Goal: Task Accomplishment & Management: Manage account settings

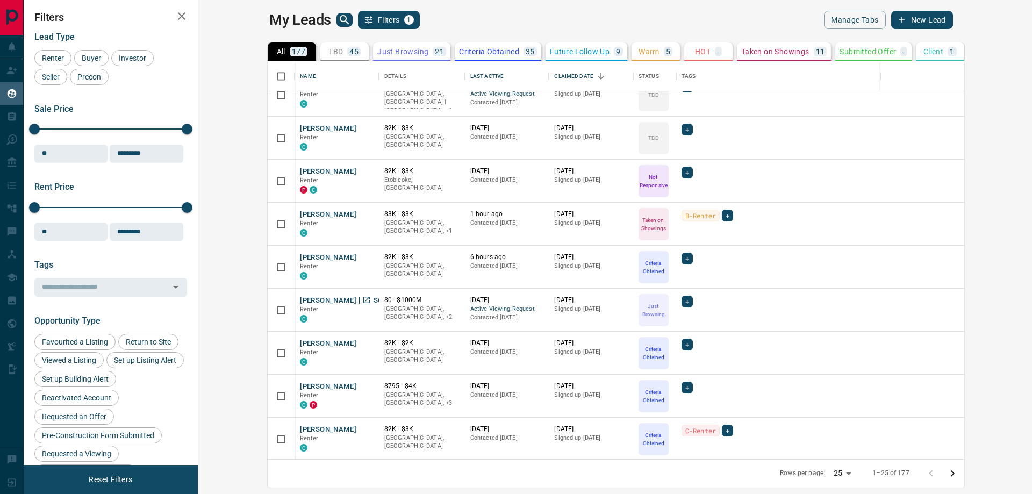
scroll to position [708, 0]
click at [959, 477] on icon "Go to next page" at bounding box center [952, 473] width 13 height 13
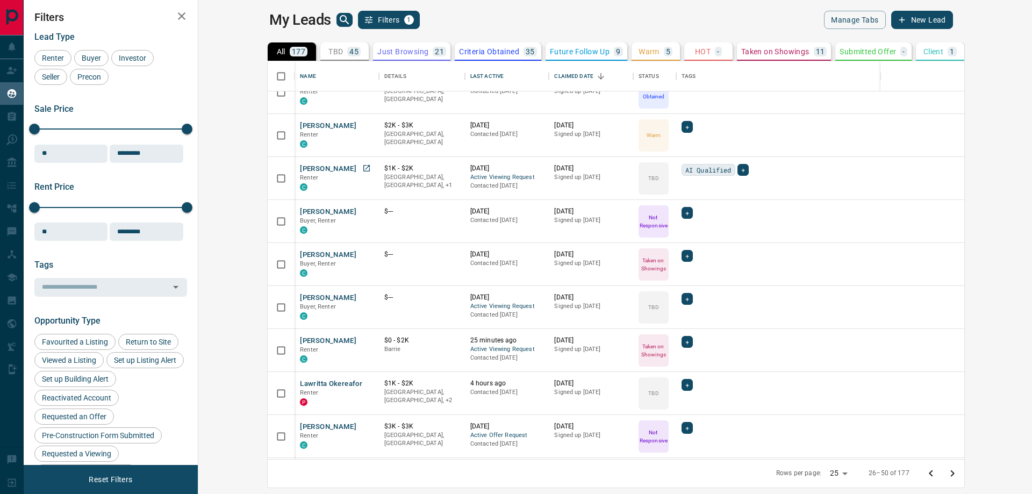
scroll to position [108, 0]
click at [300, 340] on button "[PERSON_NAME]" at bounding box center [328, 340] width 56 height 10
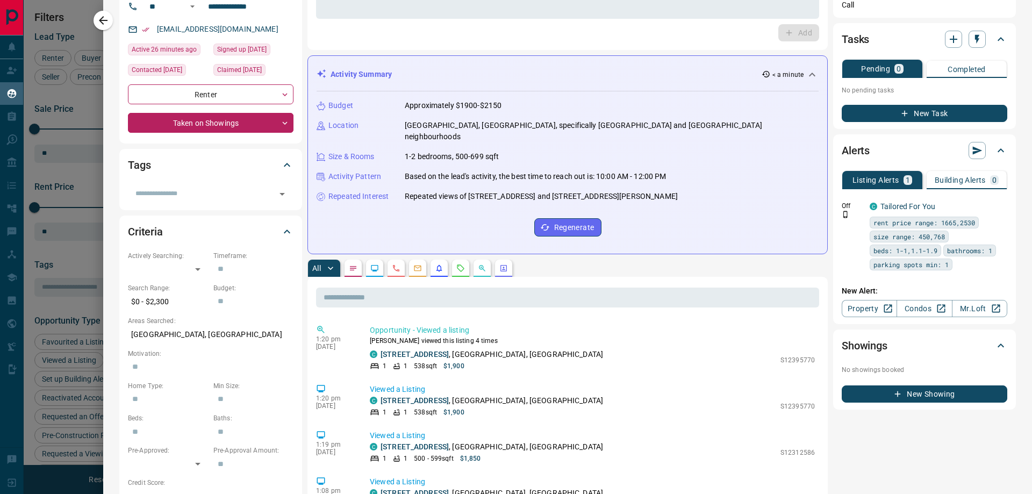
scroll to position [0, 0]
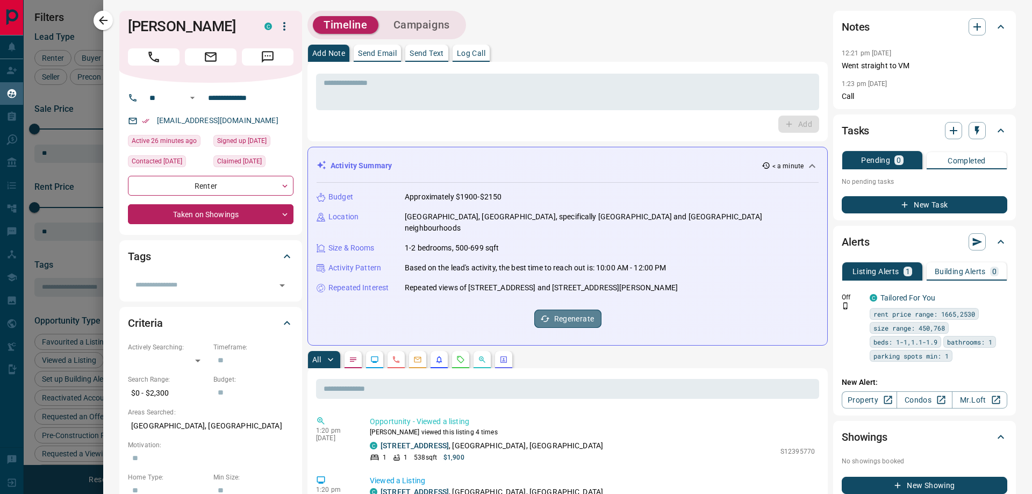
click at [552, 311] on button "Regenerate" at bounding box center [567, 319] width 67 height 18
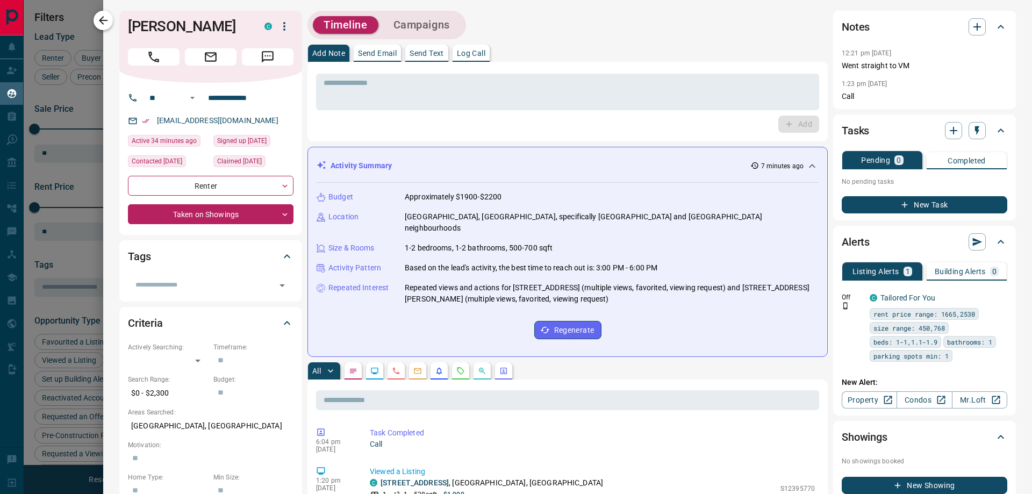
click at [108, 22] on icon "button" at bounding box center [103, 20] width 13 height 13
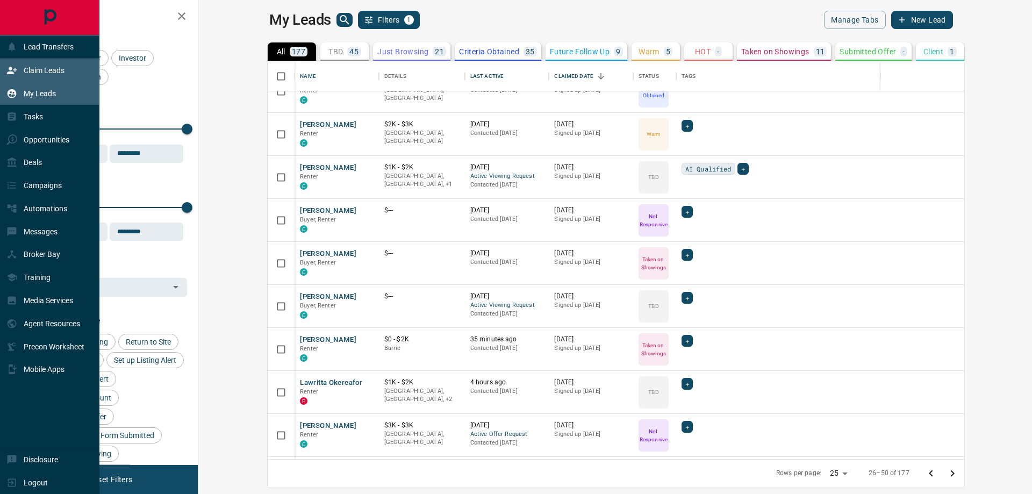
click at [27, 64] on div "Claim Leads" at bounding box center [35, 71] width 58 height 18
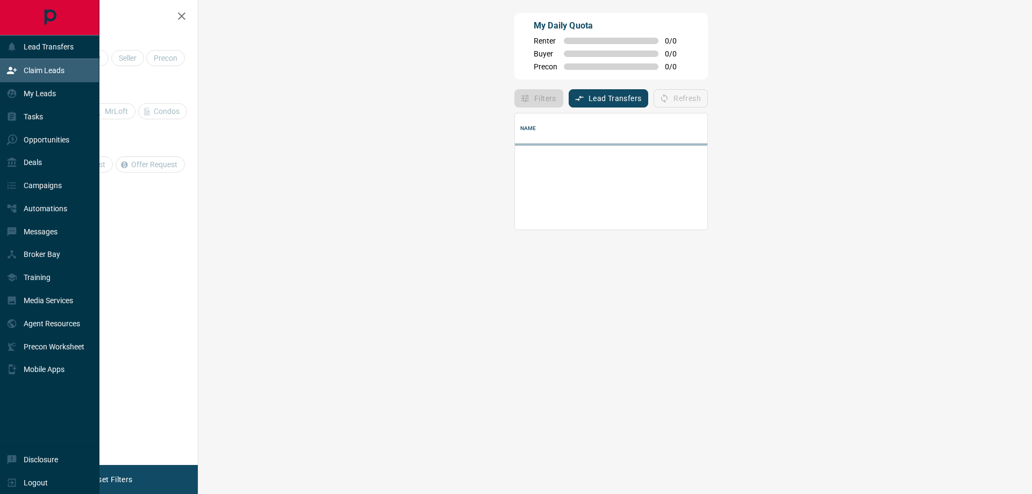
scroll to position [65, 803]
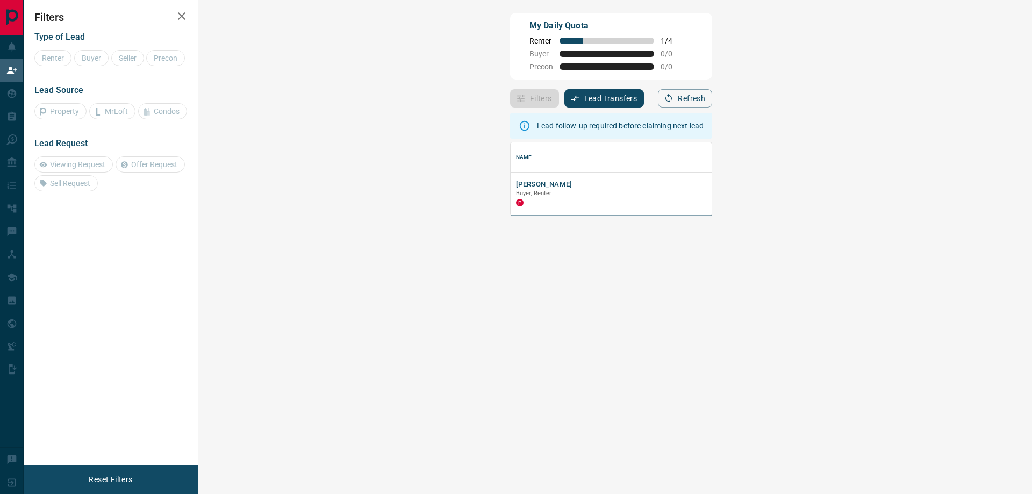
click at [516, 184] on button "[PERSON_NAME]" at bounding box center [544, 185] width 56 height 10
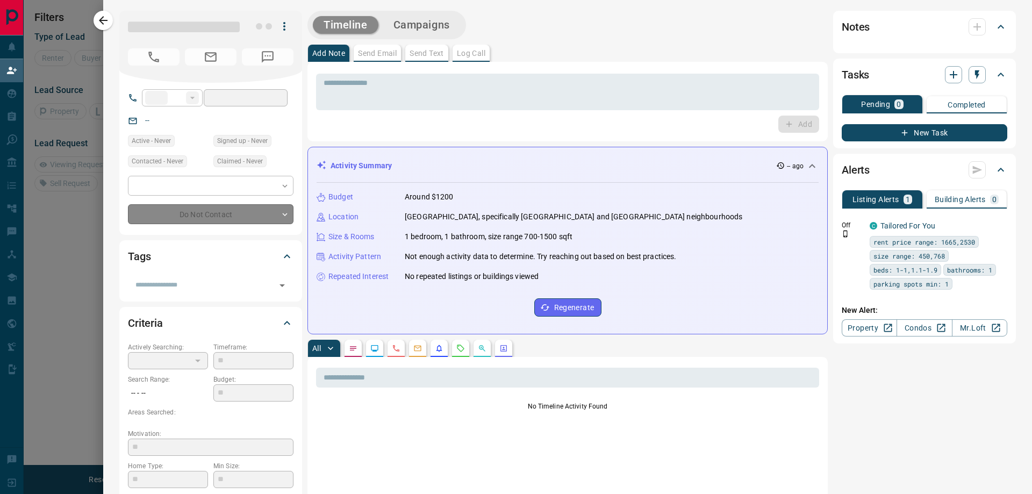
type input "**"
type input "**********"
type input "**"
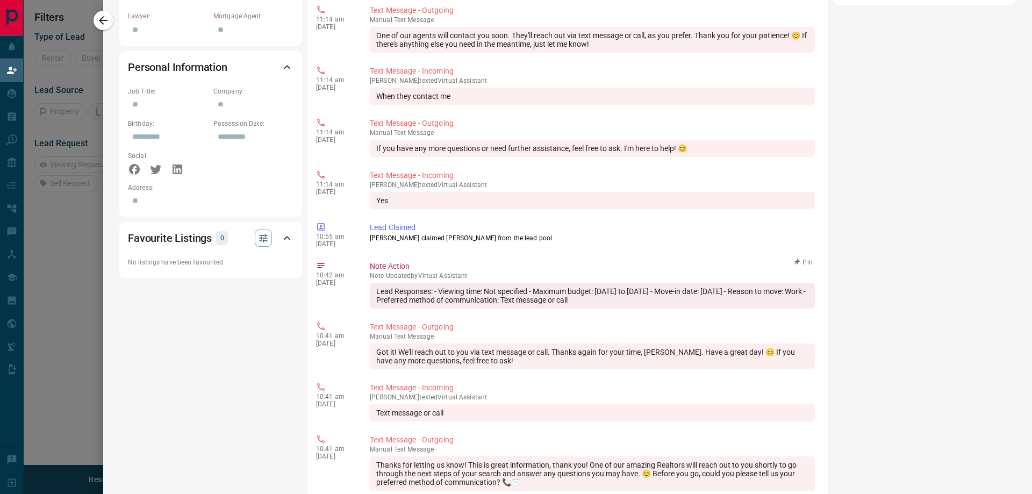
scroll to position [471, 0]
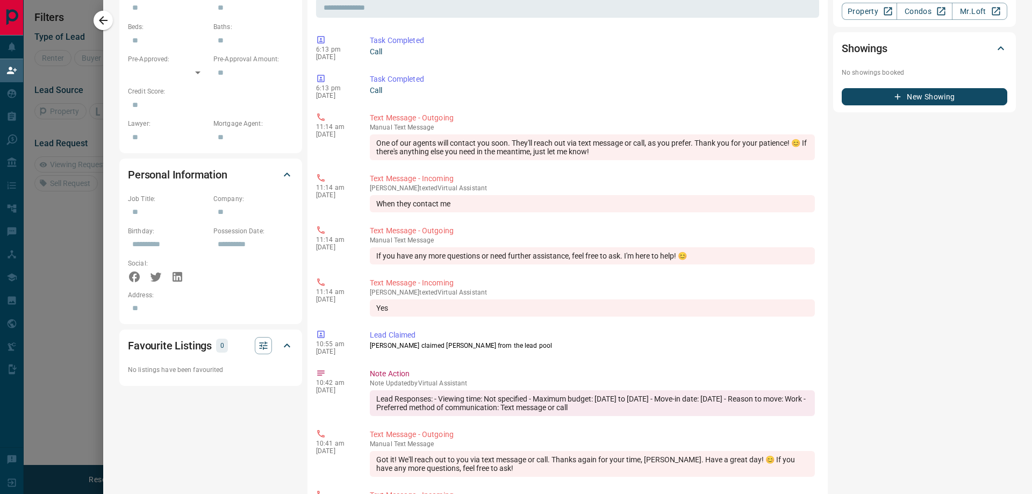
click at [93, 29] on div at bounding box center [516, 247] width 1032 height 494
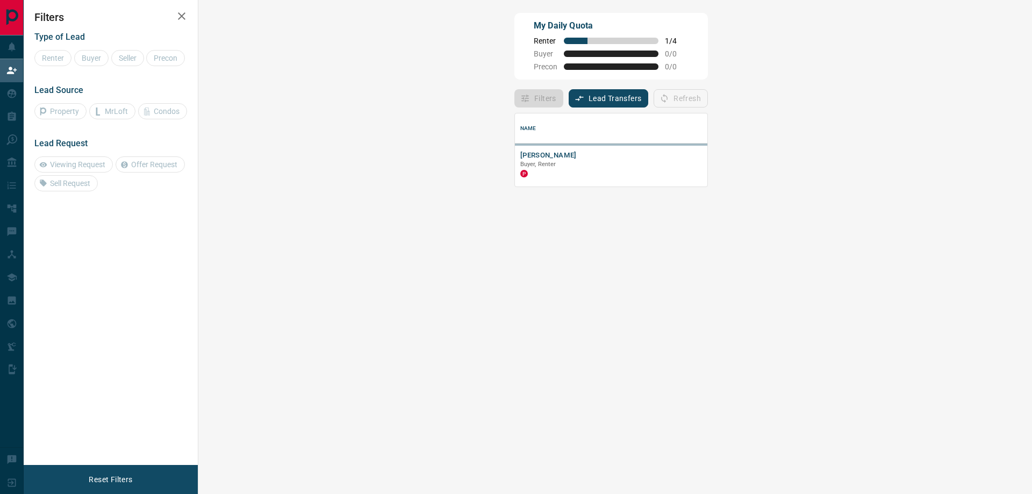
click at [99, 25] on div "Type of Lead Renter Buyer Seller Precon Lead Source Property MrLoft Condos Lead…" at bounding box center [110, 108] width 153 height 168
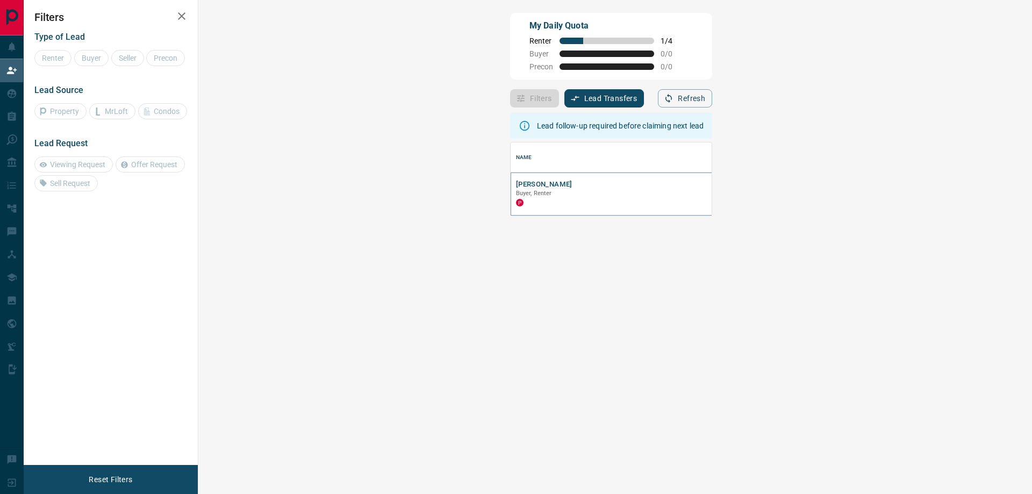
click at [516, 188] on button "[PERSON_NAME]" at bounding box center [544, 185] width 56 height 10
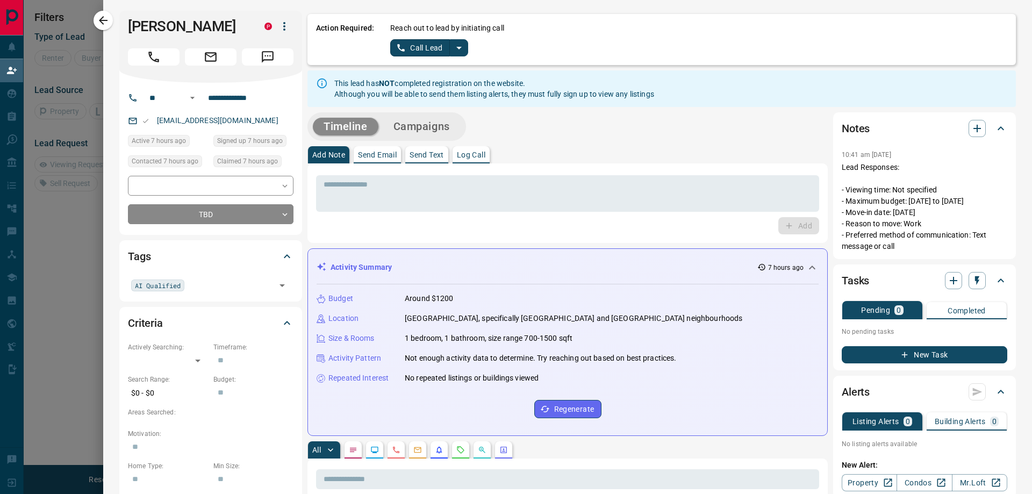
click at [460, 52] on icon "split button" at bounding box center [459, 47] width 13 height 13
click at [426, 87] on li "Log Manual Call" at bounding box center [429, 85] width 66 height 16
click at [449, 50] on button "Log Manual Call" at bounding box center [425, 47] width 71 height 17
click at [403, 50] on button "Yes" at bounding box center [401, 47] width 22 height 17
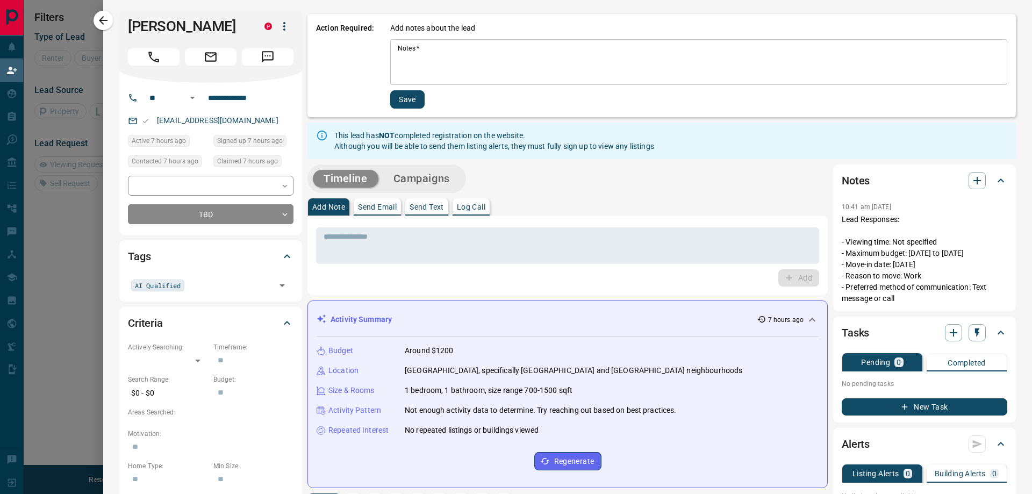
click at [430, 49] on textarea "Notes   *" at bounding box center [699, 62] width 602 height 37
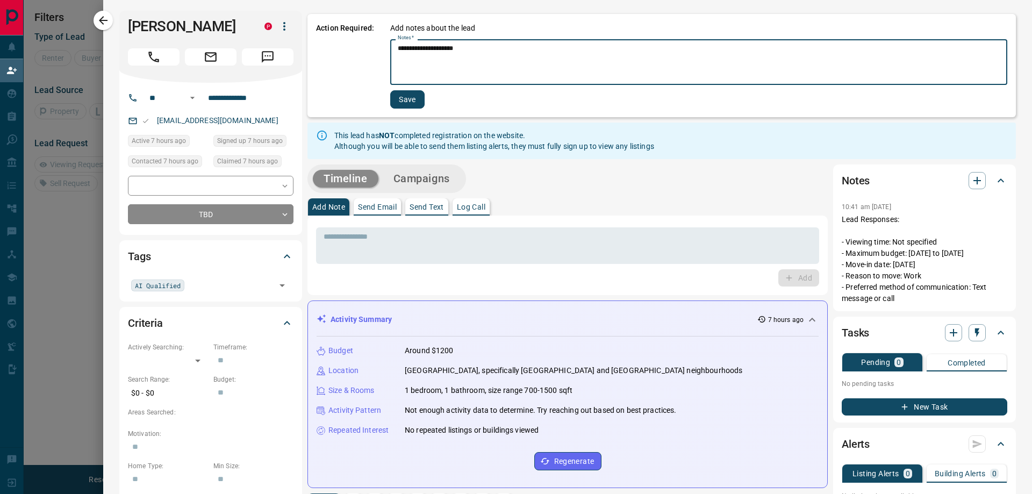
type textarea "**********"
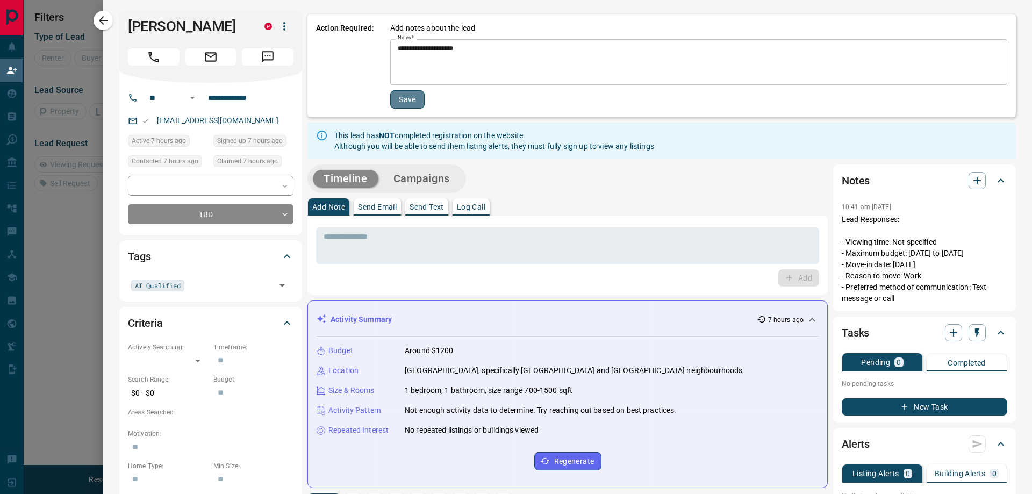
click at [400, 102] on button "Save" at bounding box center [407, 99] width 34 height 18
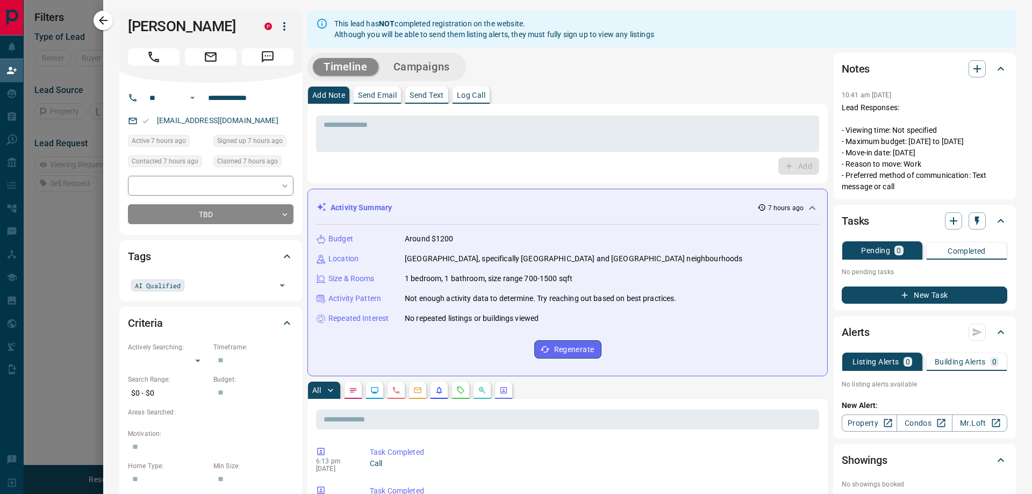
click at [111, 24] on button "button" at bounding box center [103, 20] width 19 height 19
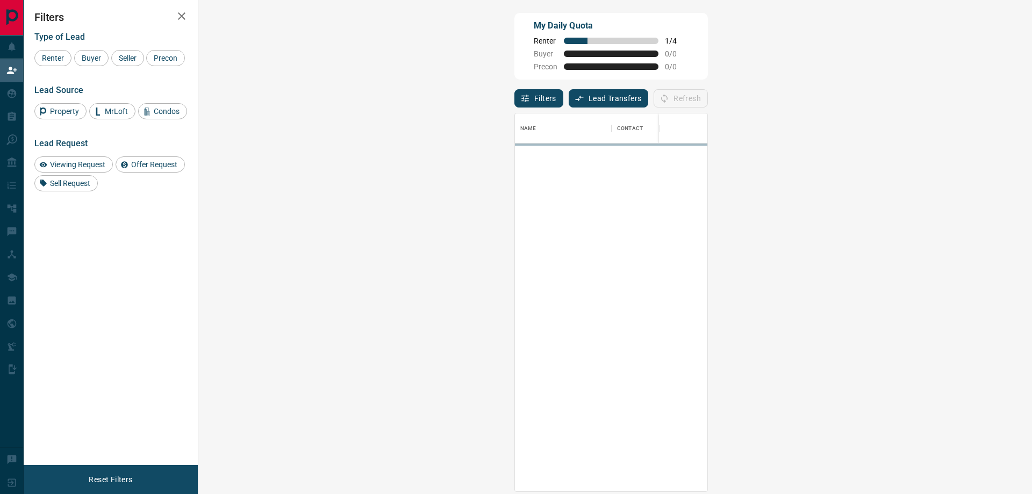
scroll to position [370, 803]
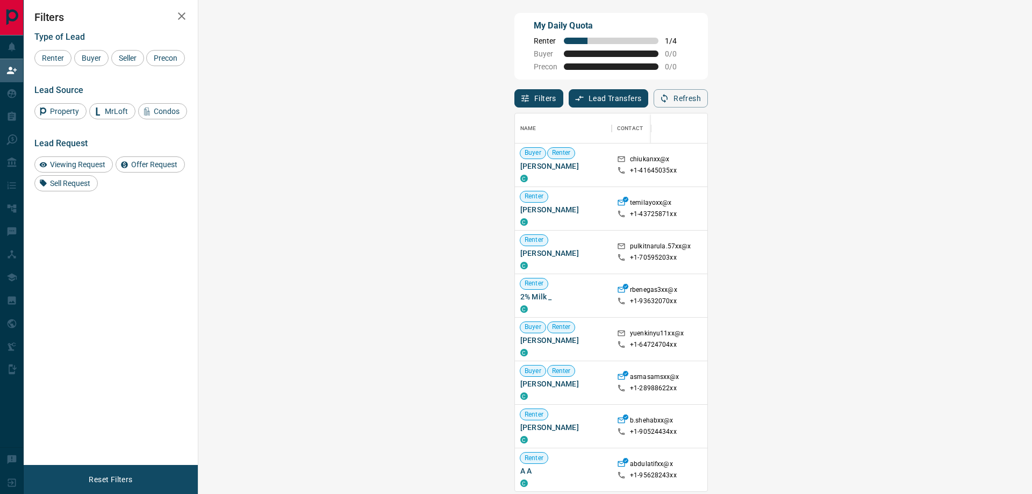
click at [930, 164] on span "Offer Request ( 1 )" at bounding box center [954, 165] width 49 height 8
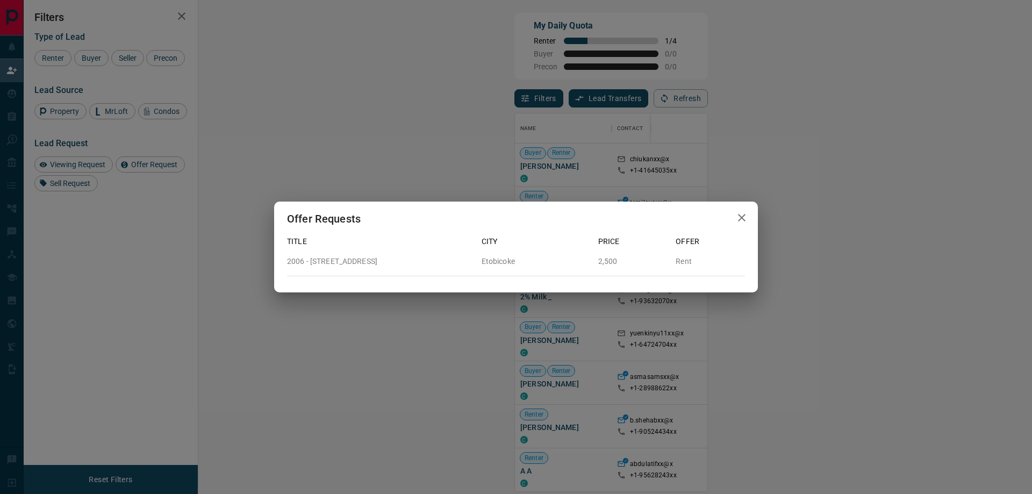
click at [741, 223] on icon "button" at bounding box center [741, 217] width 13 height 13
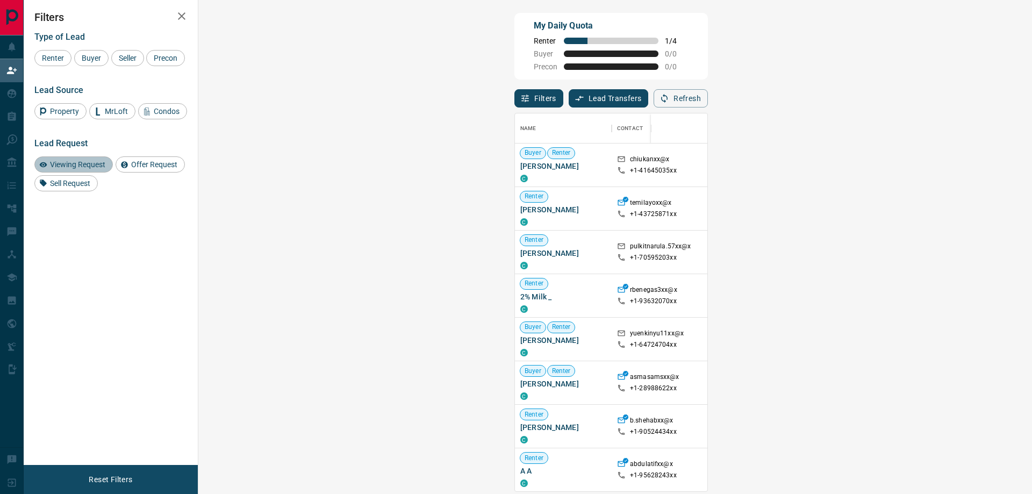
click at [103, 169] on span "Viewing Request" at bounding box center [77, 164] width 63 height 9
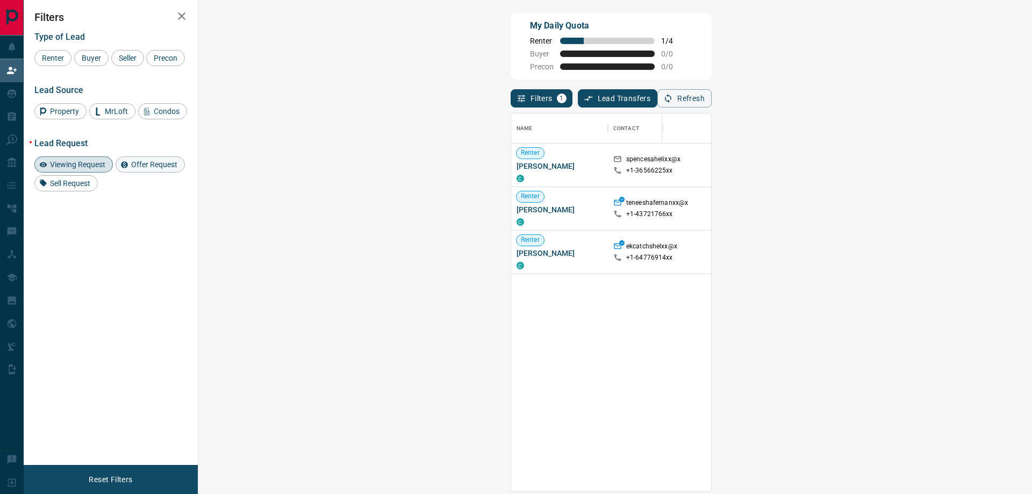
click at [141, 169] on span "Offer Request" at bounding box center [154, 164] width 54 height 9
click at [104, 169] on span "Viewing Request" at bounding box center [77, 164] width 63 height 9
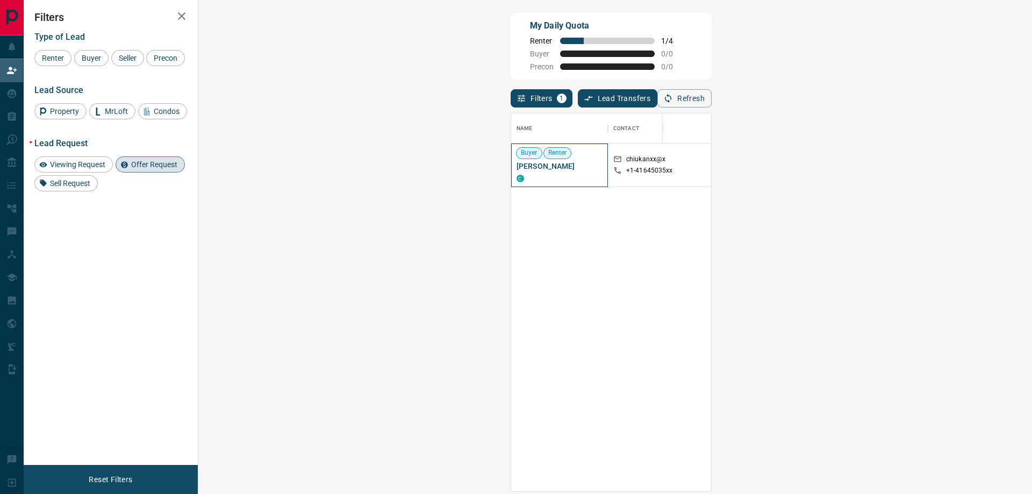
drag, startPoint x: 214, startPoint y: 167, endPoint x: 275, endPoint y: 170, distance: 60.8
click at [517, 170] on span "[PERSON_NAME]" at bounding box center [560, 166] width 86 height 11
copy span "[PERSON_NAME]"
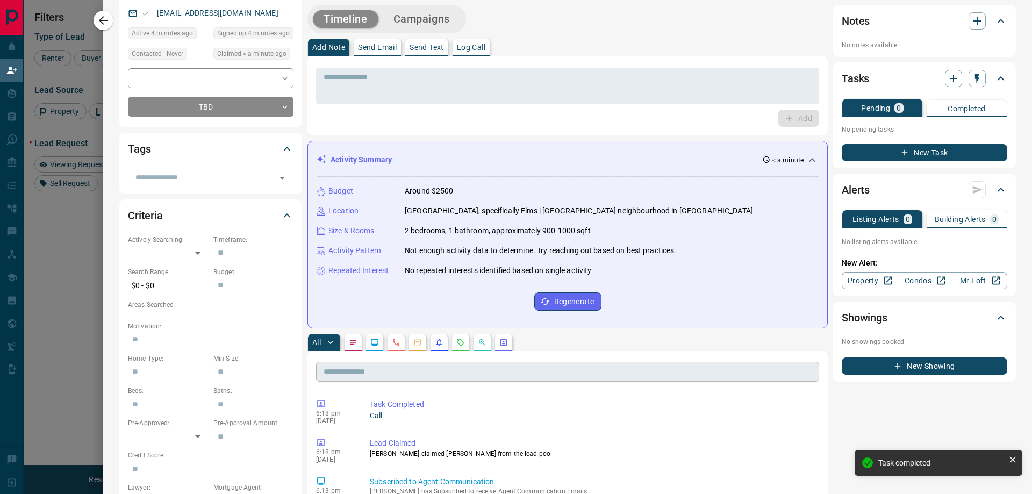
scroll to position [0, 0]
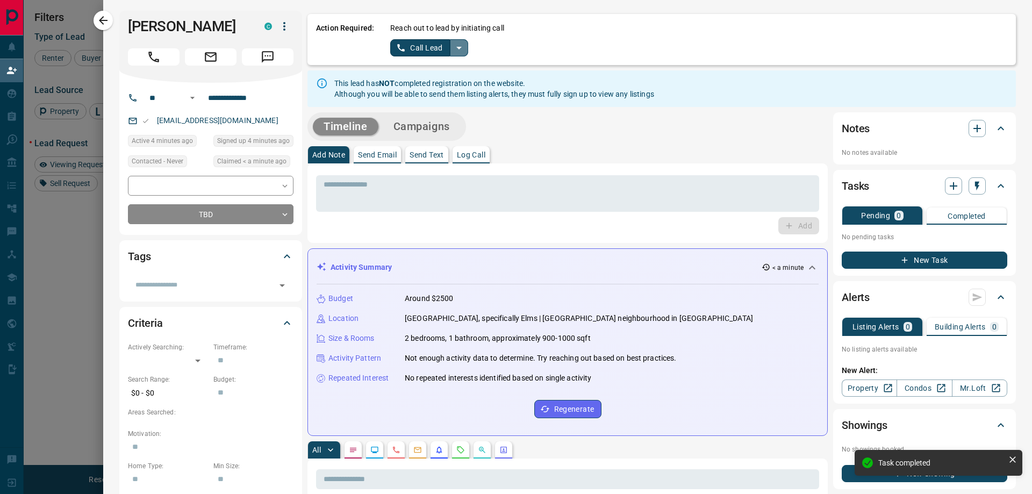
click at [457, 47] on icon "split button" at bounding box center [458, 48] width 5 height 3
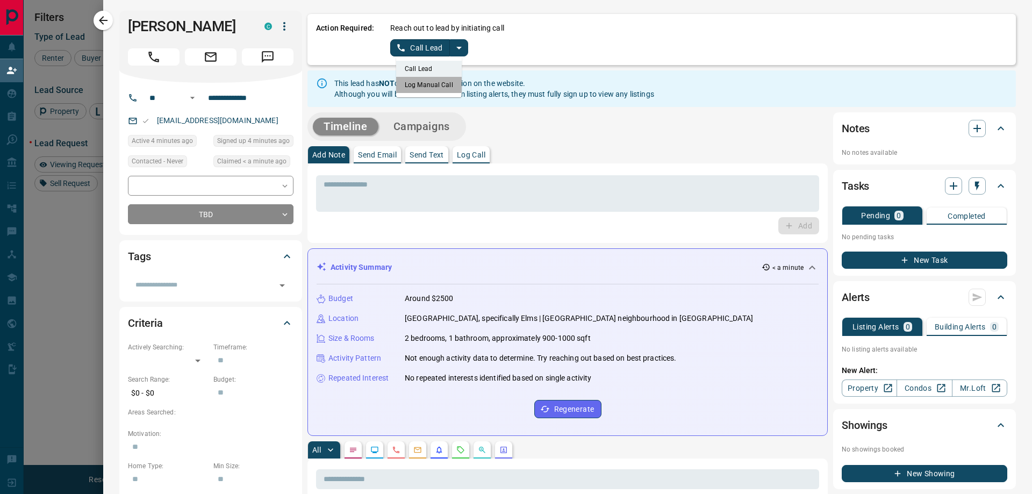
click at [442, 84] on li "Log Manual Call" at bounding box center [429, 85] width 66 height 16
click at [415, 42] on button "Log Manual Call" at bounding box center [425, 47] width 71 height 17
click at [403, 44] on button "Yes" at bounding box center [401, 47] width 22 height 17
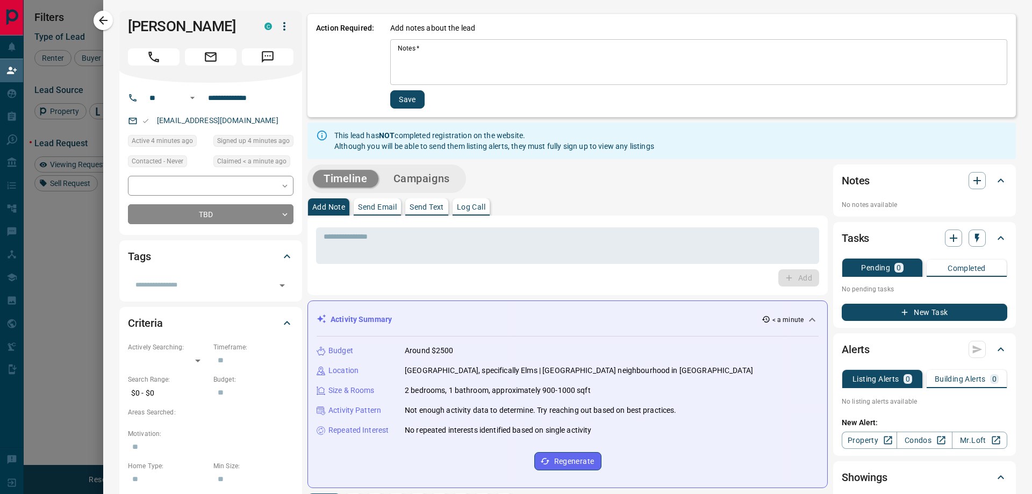
click at [426, 52] on textarea "Notes   *" at bounding box center [699, 62] width 602 height 37
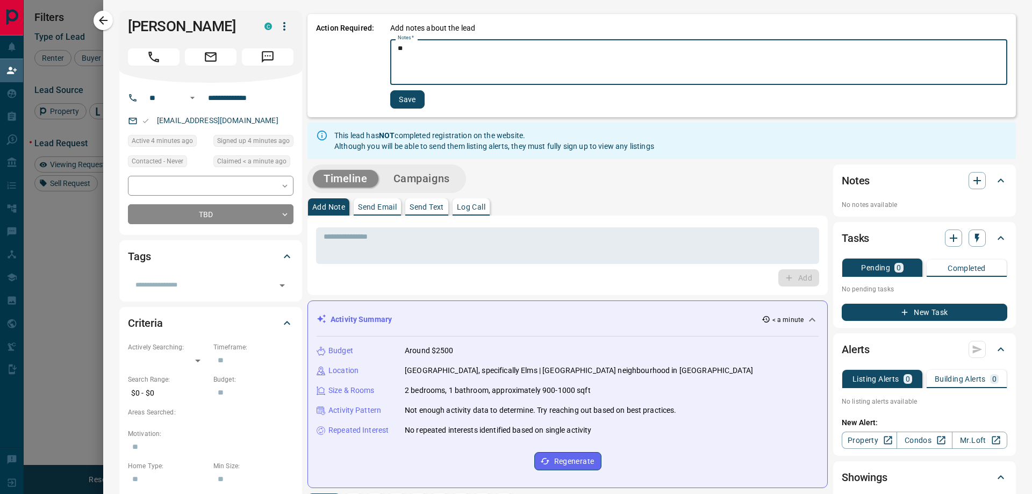
type textarea "*"
type textarea "**********"
click at [420, 98] on button "Save" at bounding box center [407, 99] width 34 height 18
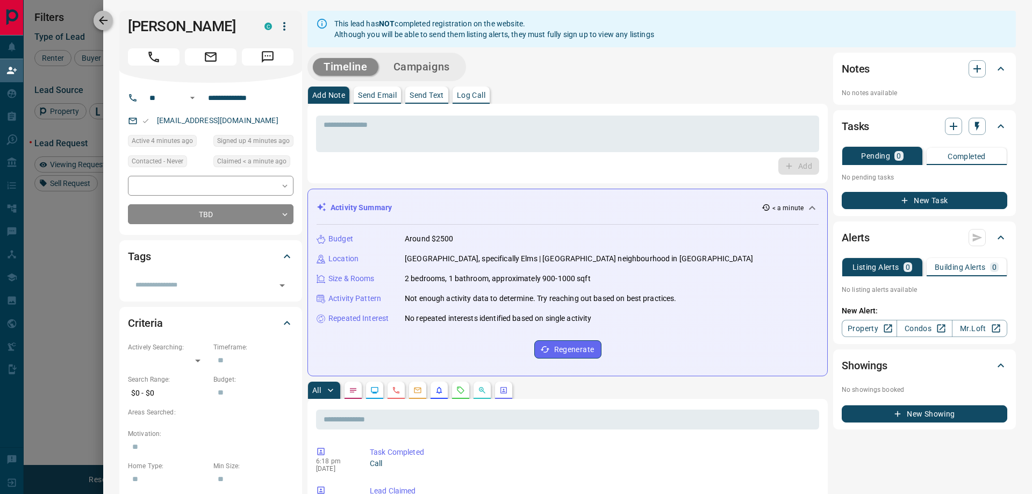
click at [108, 26] on icon "button" at bounding box center [103, 20] width 13 height 13
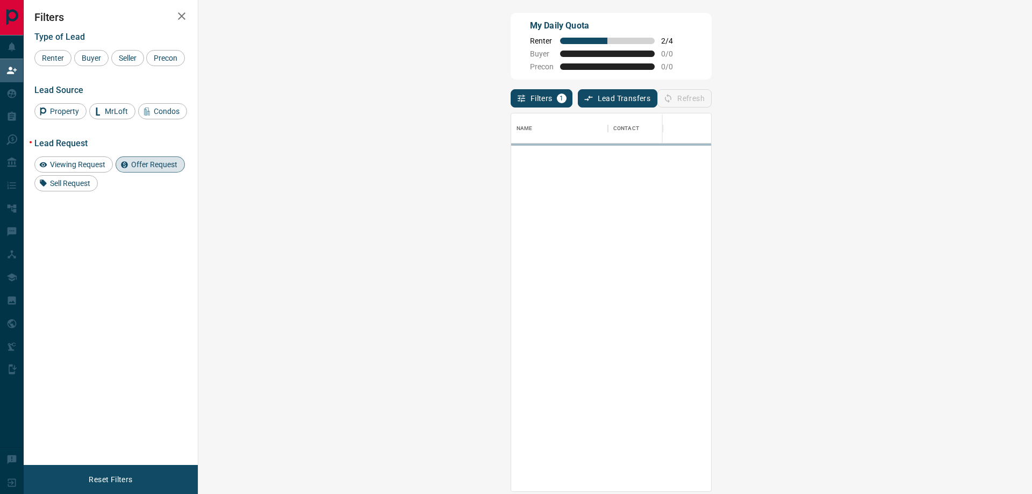
scroll to position [370, 803]
click at [158, 169] on span "Offer Request" at bounding box center [154, 164] width 54 height 9
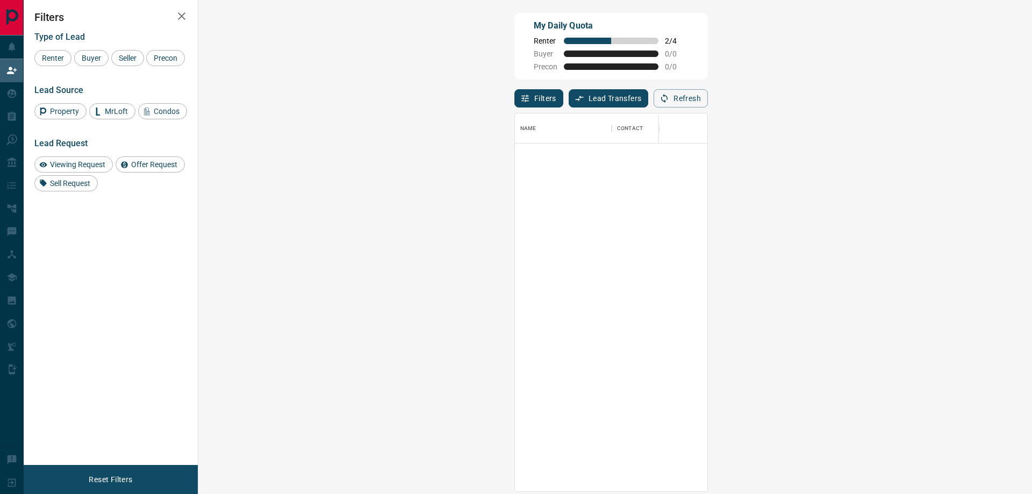
click at [183, 16] on icon "button" at bounding box center [181, 16] width 13 height 13
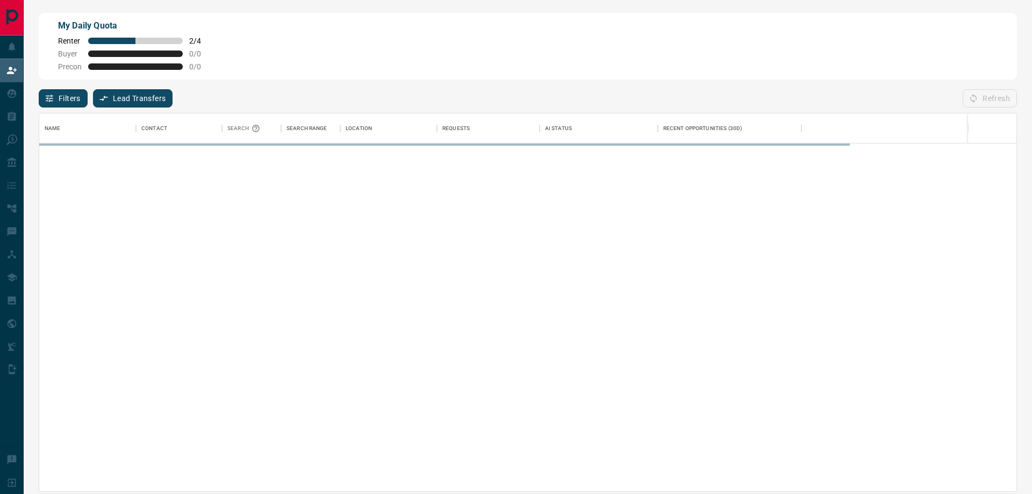
scroll to position [370, 969]
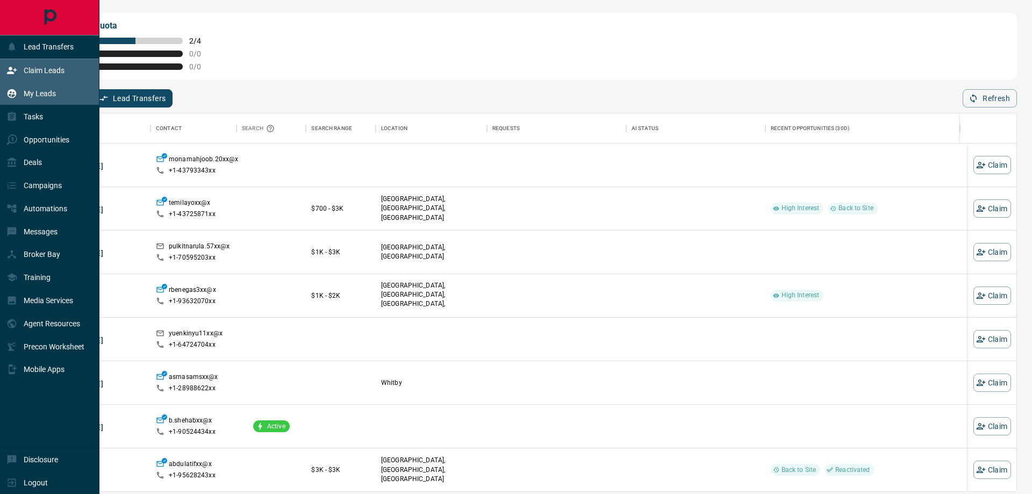
click at [43, 87] on div "My Leads" at bounding box center [30, 94] width 49 height 18
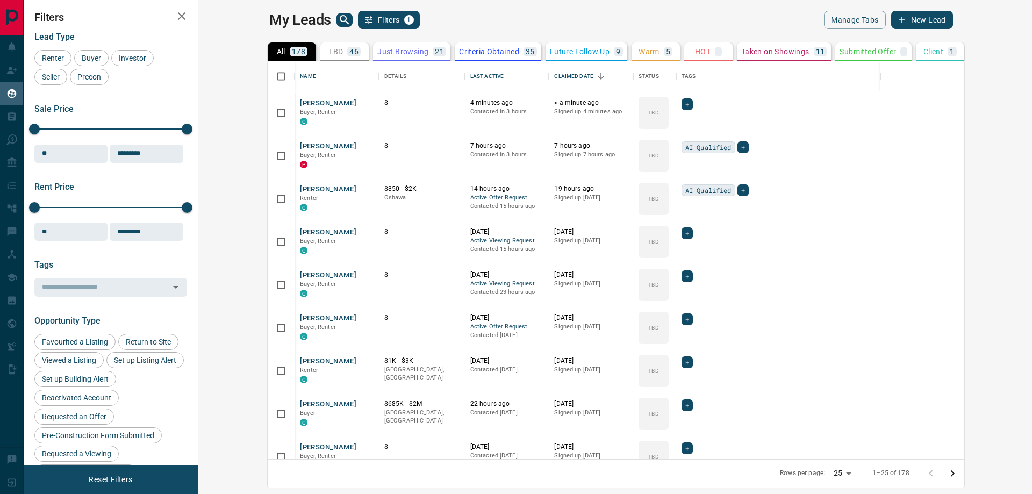
scroll to position [390, 821]
click at [300, 190] on button "[PERSON_NAME]" at bounding box center [328, 189] width 56 height 10
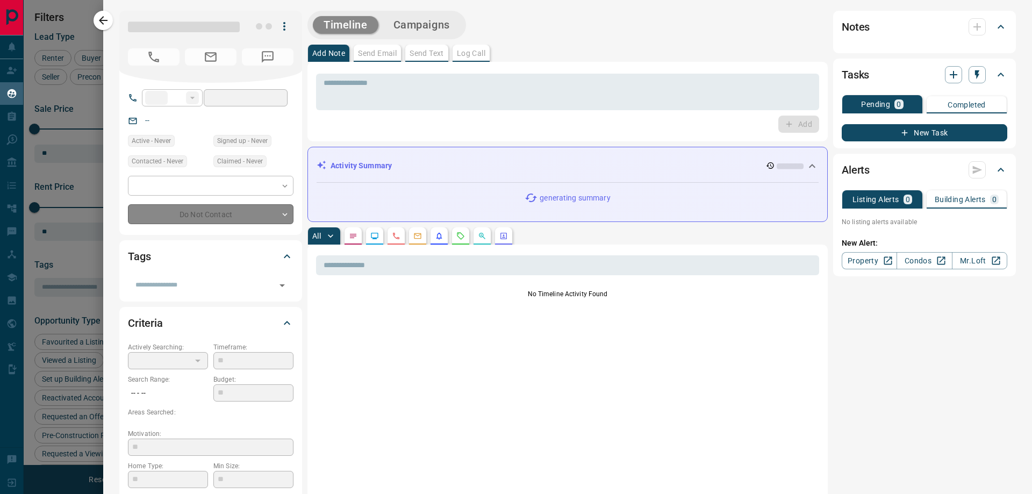
type input "**"
type input "**********"
type input "**"
type input "*"
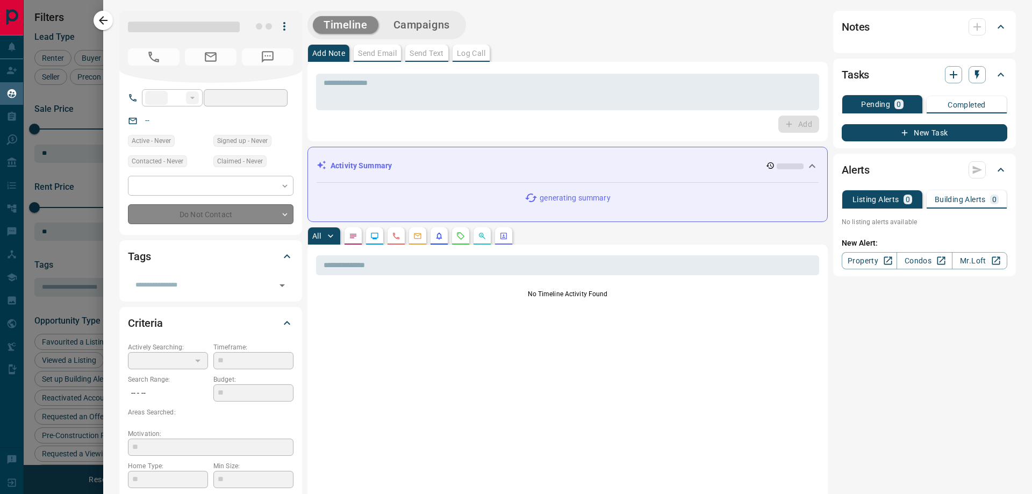
type input "**********"
type input "*******"
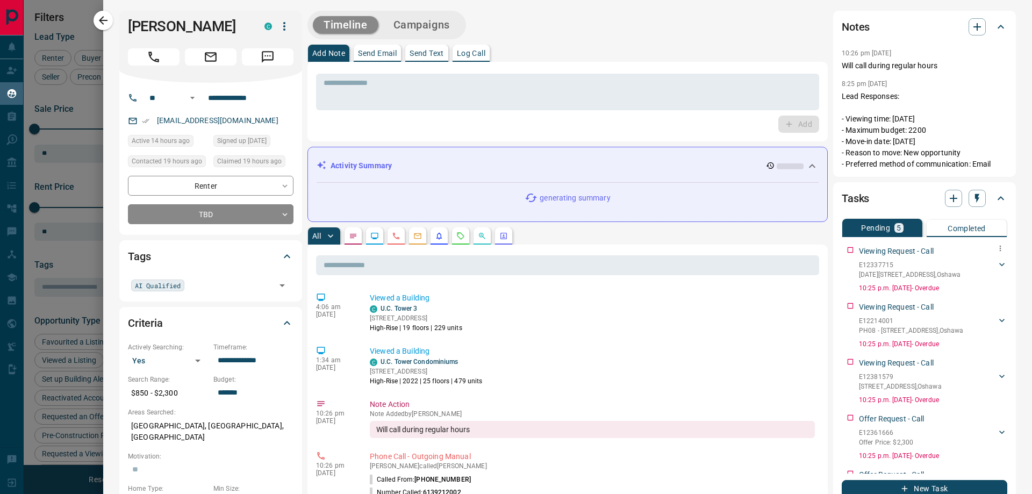
click at [844, 253] on div "Viewing Request - Call E12337715 [DATE] - [STREET_ADDRESS] [EMAIL_ADDRESS][DOMA…" at bounding box center [925, 267] width 166 height 52
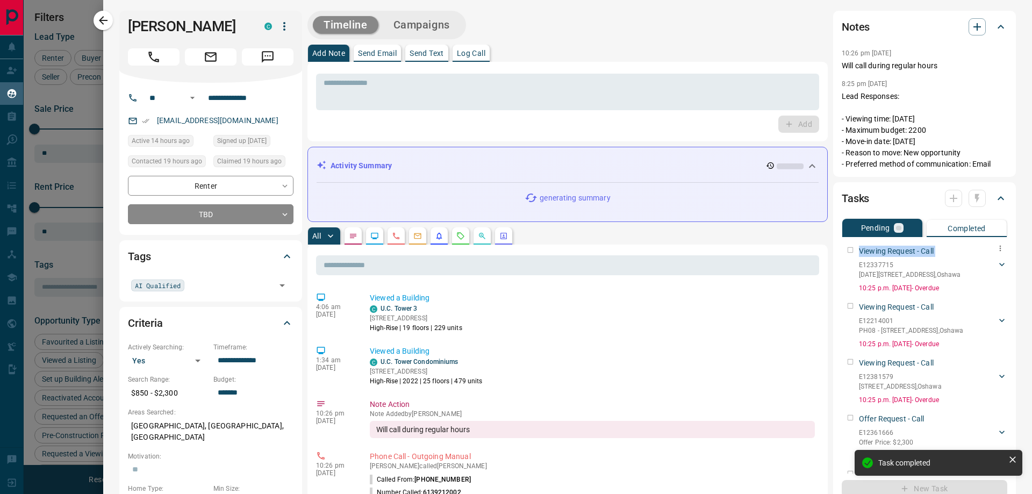
click at [844, 253] on div "Viewing Request - Call E12337715 [DATE] - [STREET_ADDRESS] [EMAIL_ADDRESS][DOMA…" at bounding box center [925, 267] width 166 height 52
click at [844, 253] on div "Viewing Request - Call E12214001 PH08 - [STREET_ADDRESS] 6139212002 [EMAIL_ADDR…" at bounding box center [925, 267] width 166 height 52
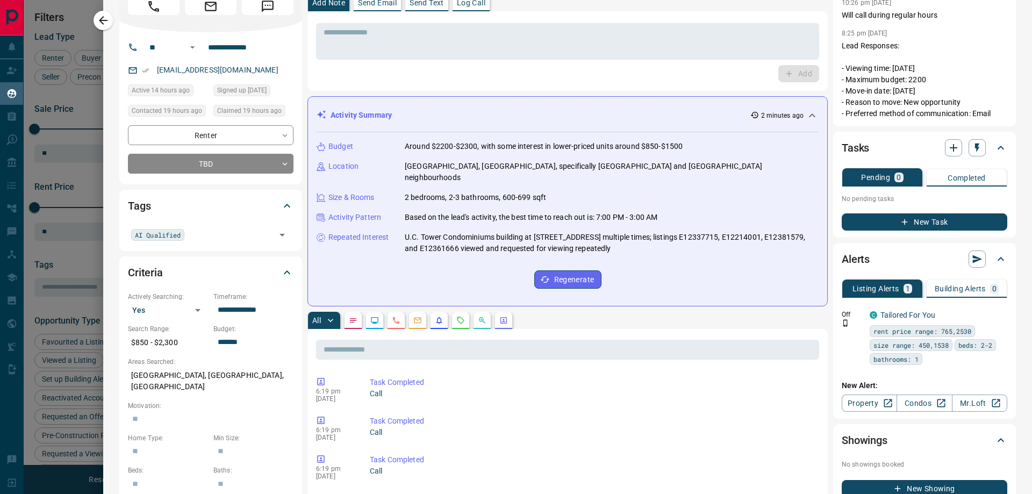
scroll to position [0, 0]
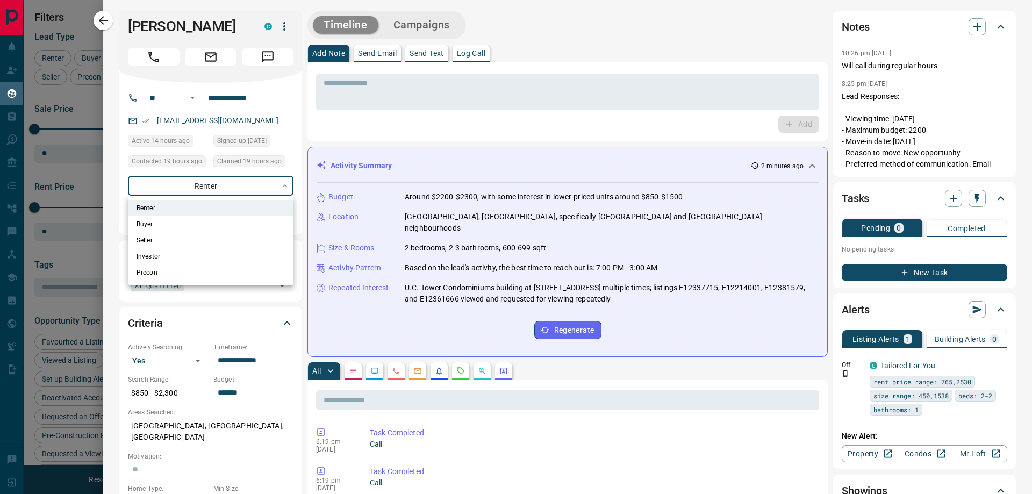
click at [242, 187] on body "Lead Transfers Claim Leads My Leads Tasks Opportunities Deals Campaigns Automat…" at bounding box center [516, 240] width 1032 height 481
click at [118, 168] on div at bounding box center [516, 247] width 1032 height 494
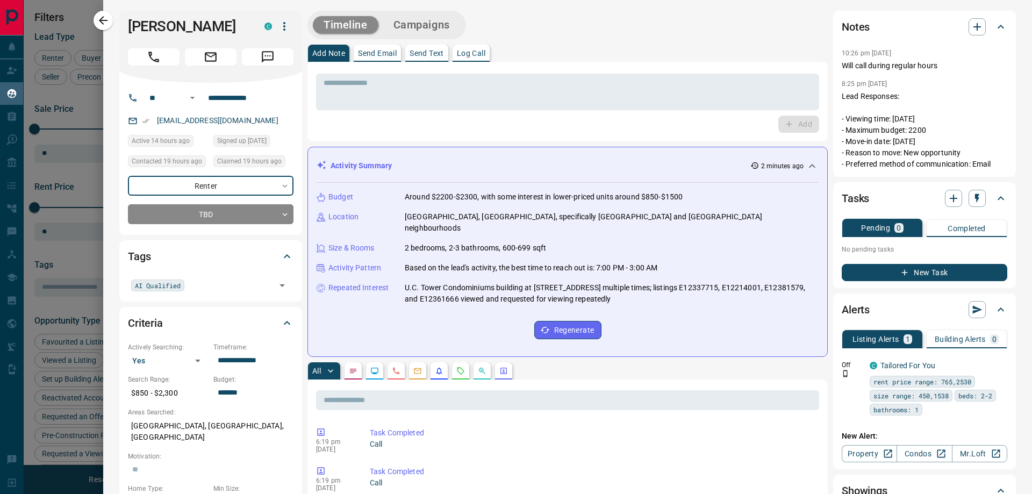
click at [231, 181] on body "Lead Transfers Claim Leads My Leads Tasks Opportunities Deals Campaigns Automat…" at bounding box center [516, 240] width 1032 height 481
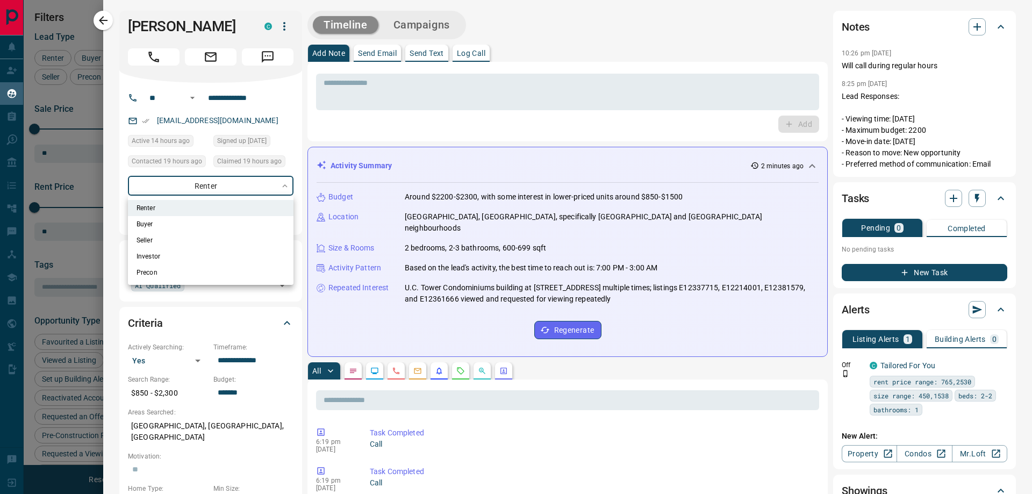
click at [115, 173] on div at bounding box center [516, 247] width 1032 height 494
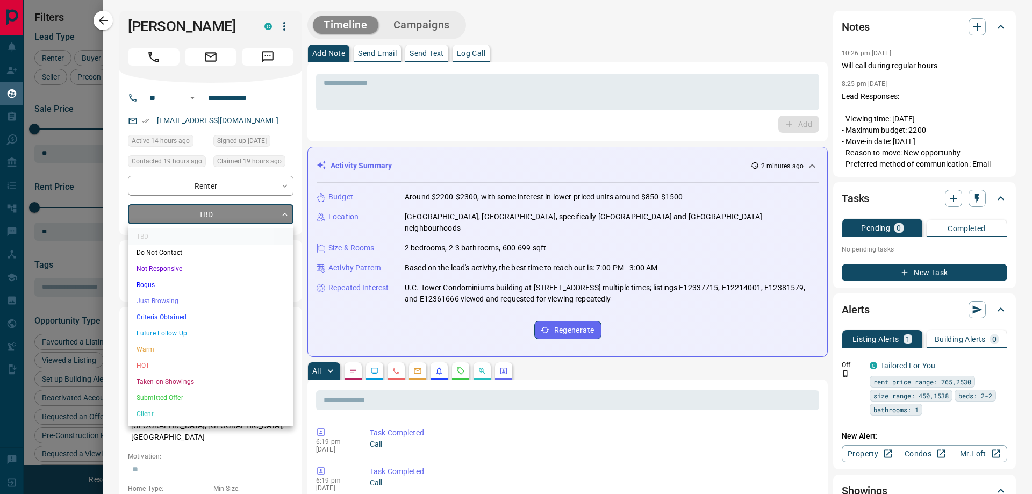
click at [227, 214] on body "Lead Transfers Claim Leads My Leads Tasks Opportunities Deals Campaigns Automat…" at bounding box center [516, 240] width 1032 height 481
click at [194, 270] on li "Not Responsive" at bounding box center [211, 269] width 166 height 16
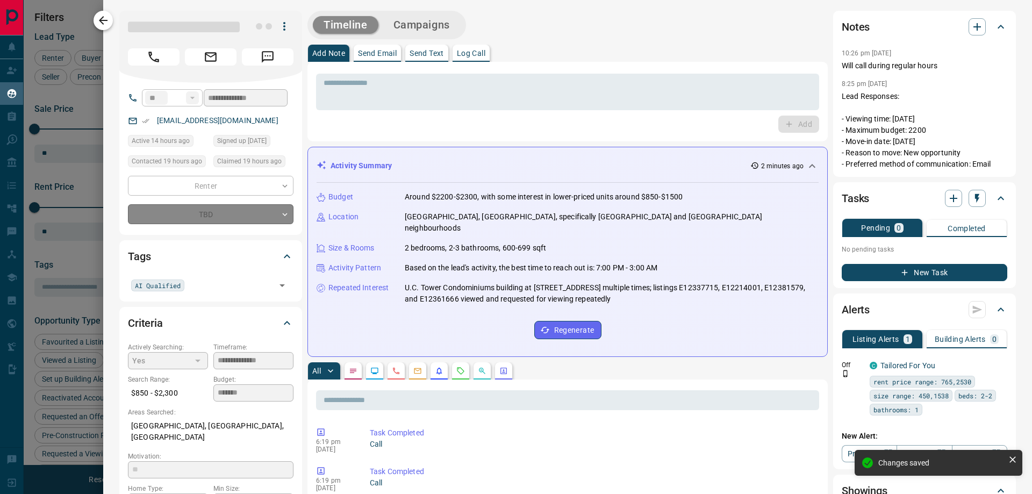
click at [103, 21] on icon "button" at bounding box center [103, 20] width 9 height 9
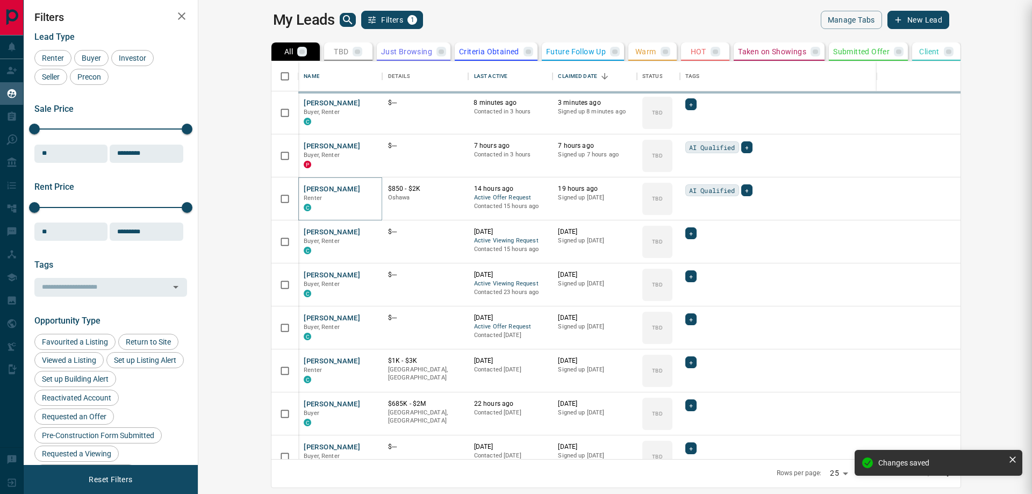
type input "*"
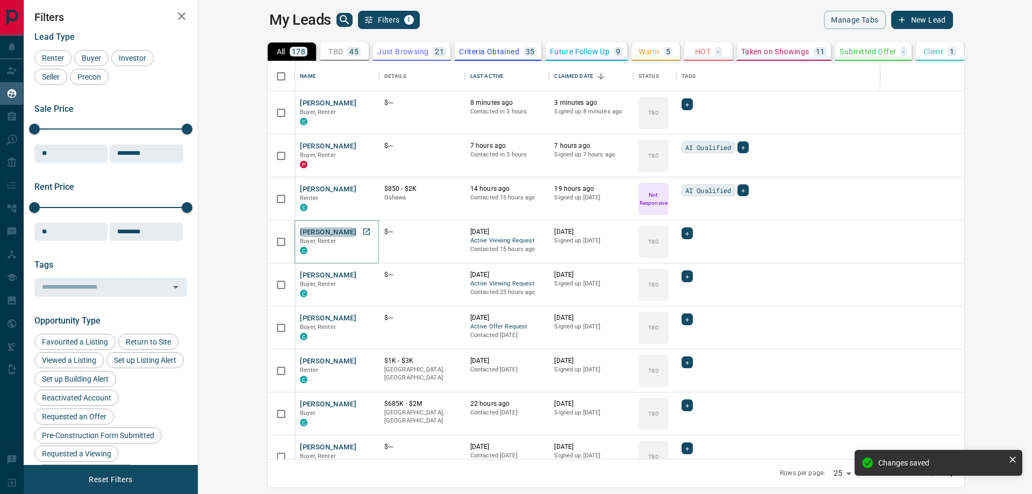
click at [300, 233] on button "[PERSON_NAME]" at bounding box center [328, 232] width 56 height 10
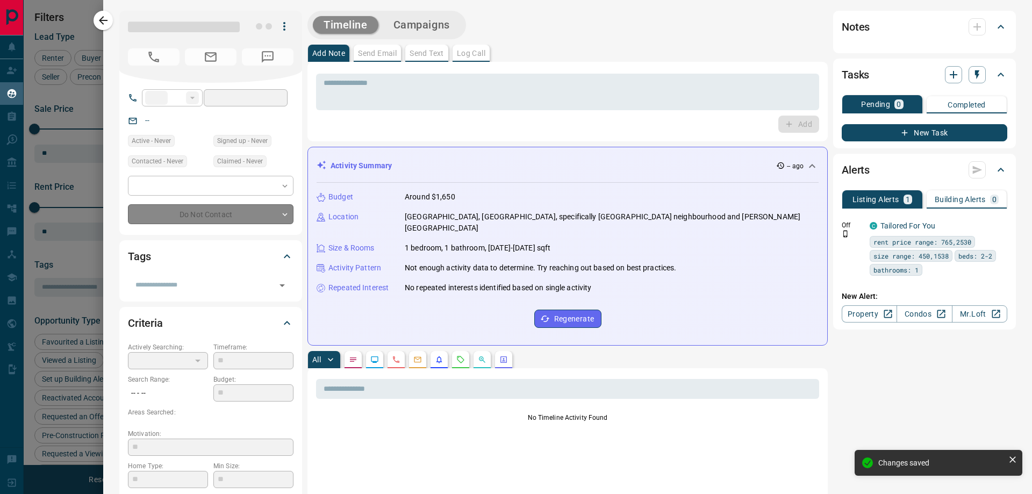
type input "**"
type input "**********"
type input "**"
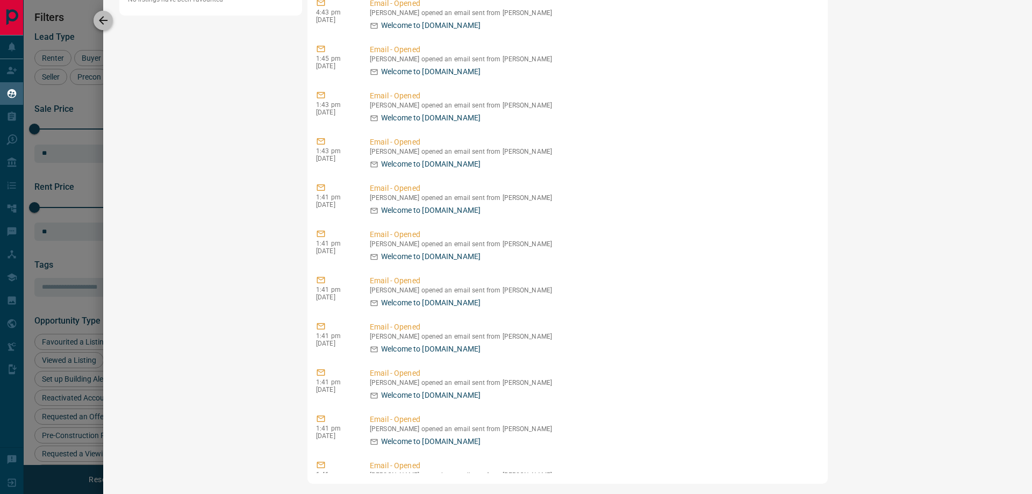
click at [106, 18] on icon "button" at bounding box center [103, 20] width 13 height 13
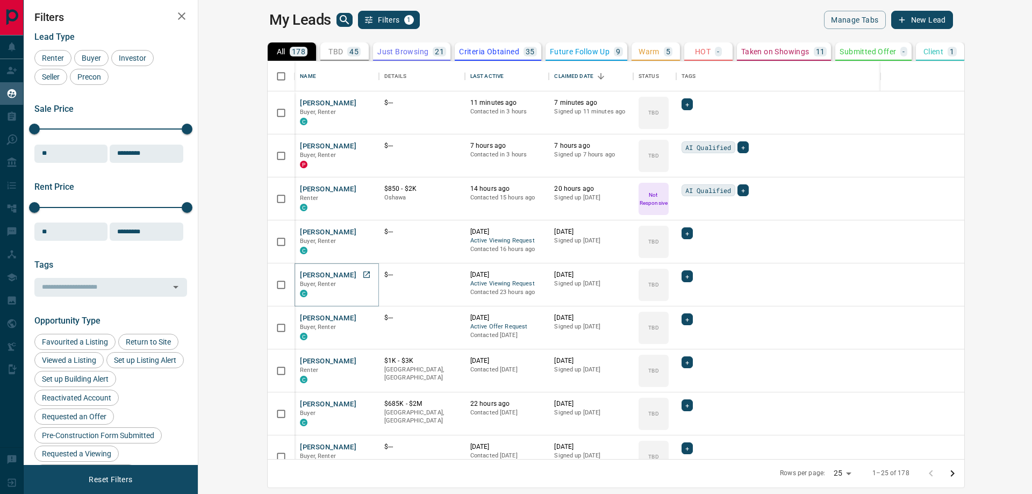
click at [300, 277] on button "[PERSON_NAME]" at bounding box center [328, 275] width 56 height 10
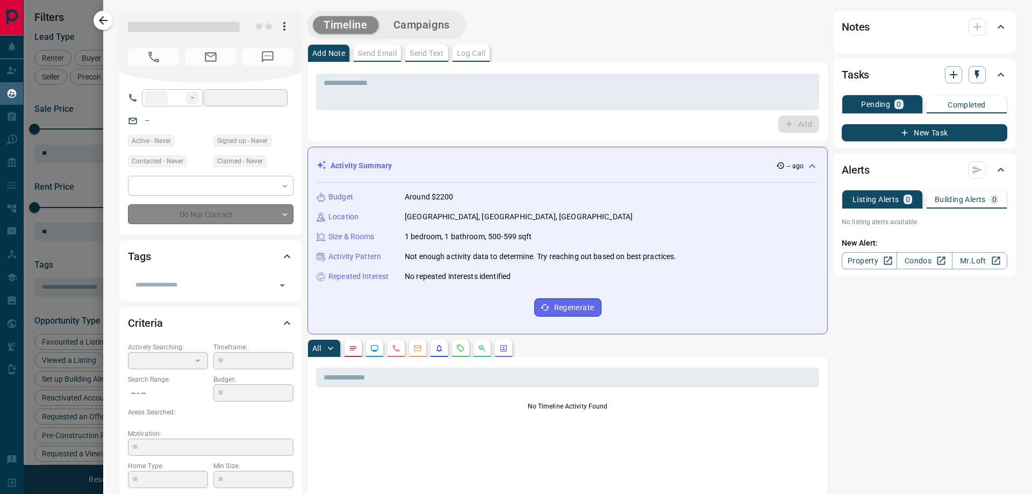
type input "**"
type input "**********"
type input "**"
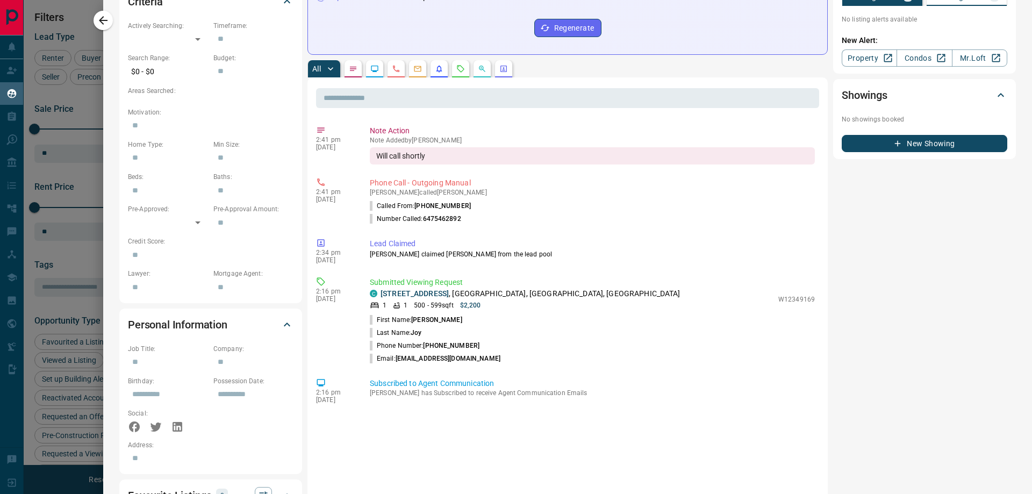
scroll to position [323, 0]
click at [101, 22] on icon "button" at bounding box center [103, 20] width 9 height 9
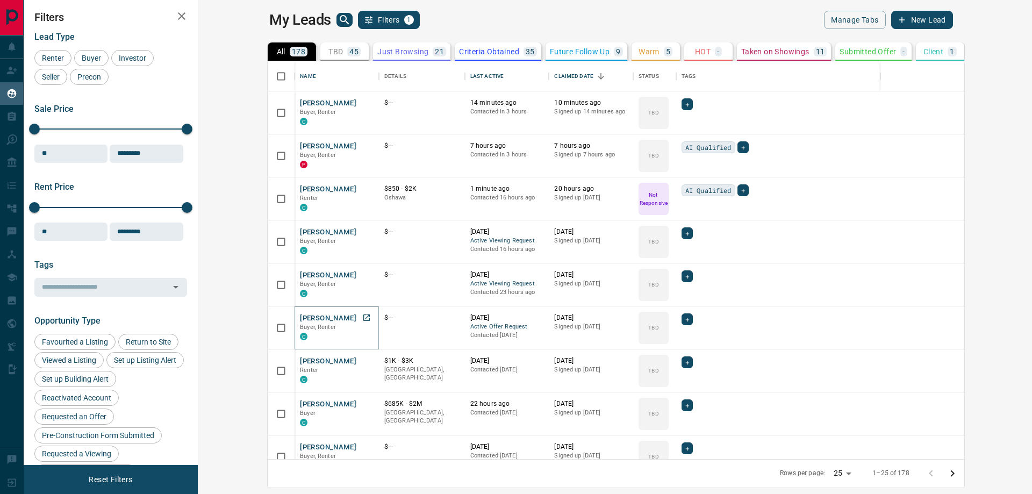
click at [300, 317] on button "[PERSON_NAME]" at bounding box center [328, 318] width 56 height 10
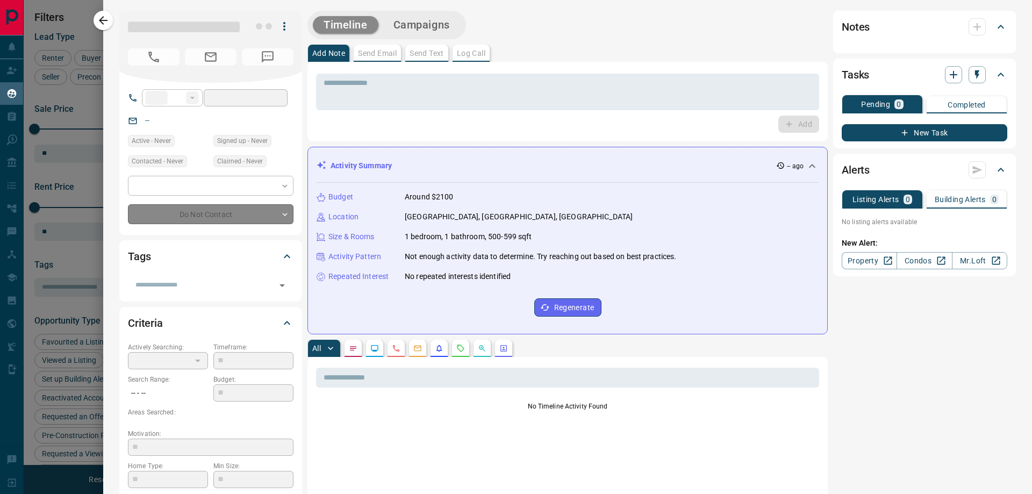
type input "**"
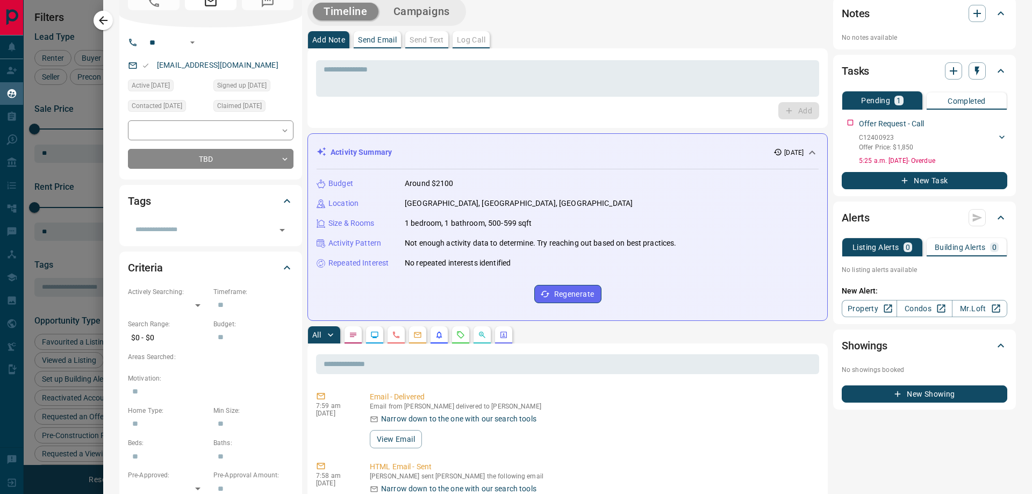
scroll to position [54, 0]
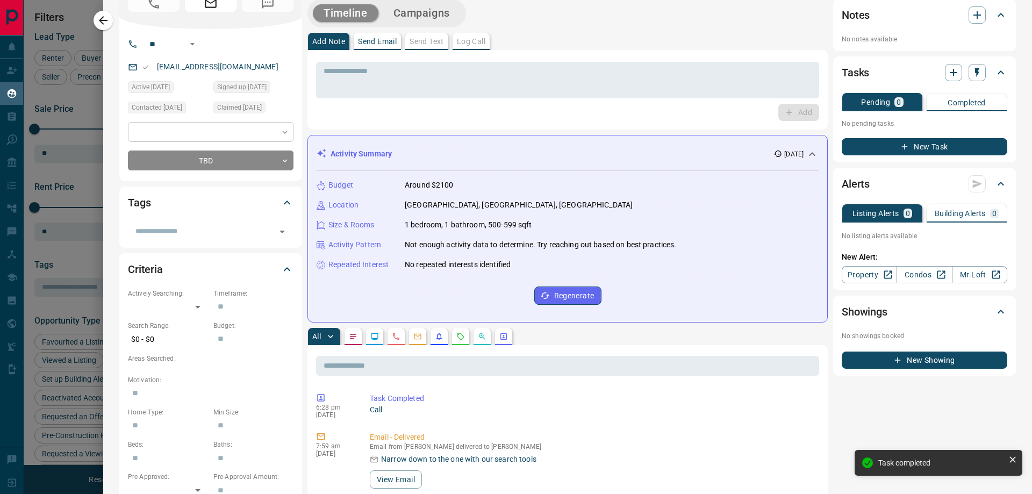
click at [229, 132] on body "Lead Transfers Claim Leads My Leads Tasks Opportunities Deals Campaigns Automat…" at bounding box center [516, 240] width 1032 height 481
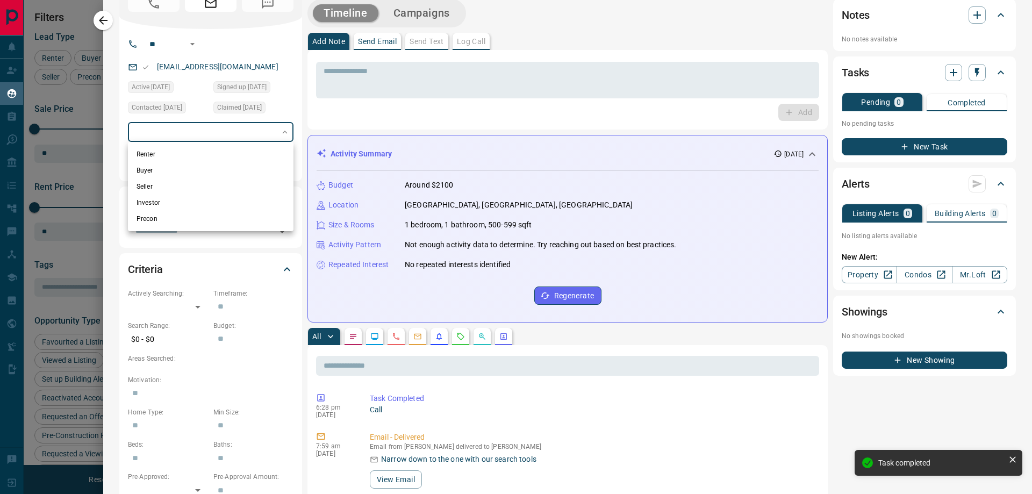
click at [115, 159] on div at bounding box center [516, 247] width 1032 height 494
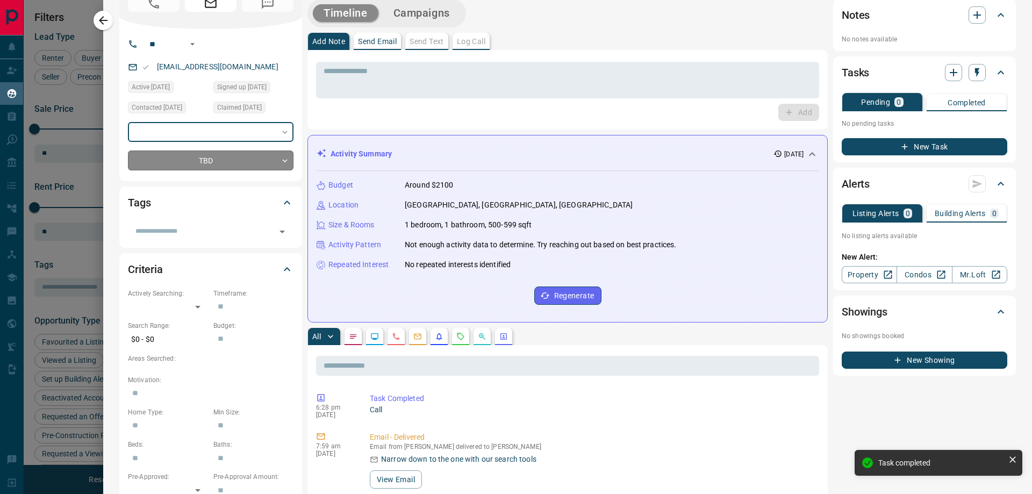
click at [230, 159] on body "Lead Transfers Claim Leads My Leads Tasks Opportunities Deals Campaigns Automat…" at bounding box center [516, 240] width 1032 height 481
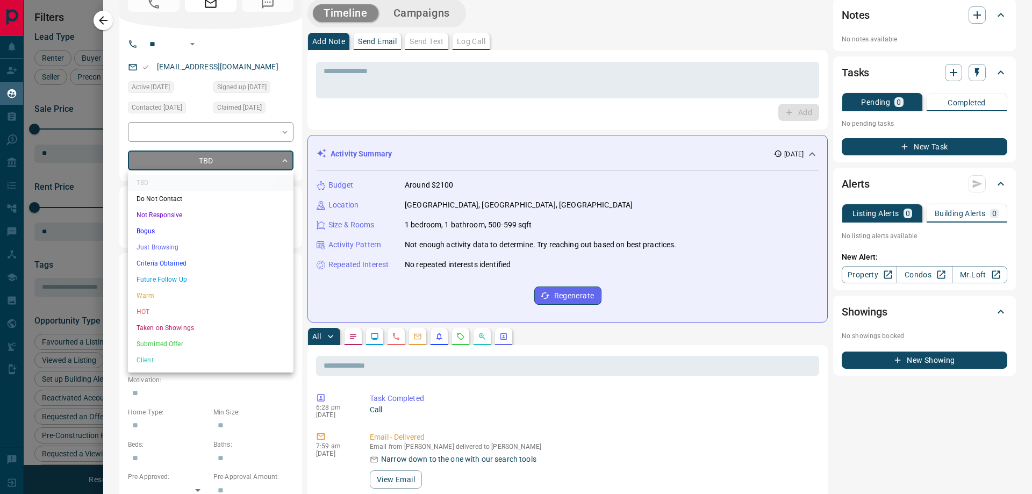
click at [173, 214] on li "Not Responsive" at bounding box center [211, 215] width 166 height 16
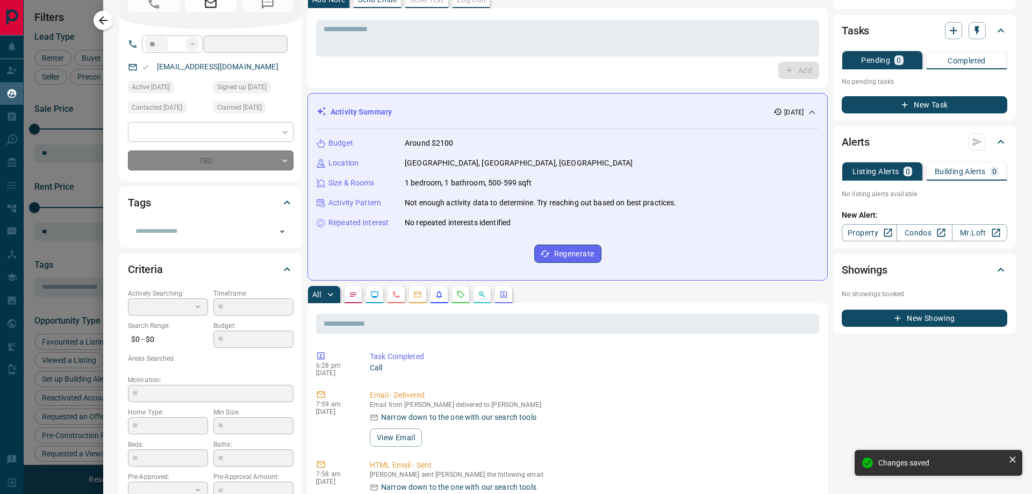
type input "*"
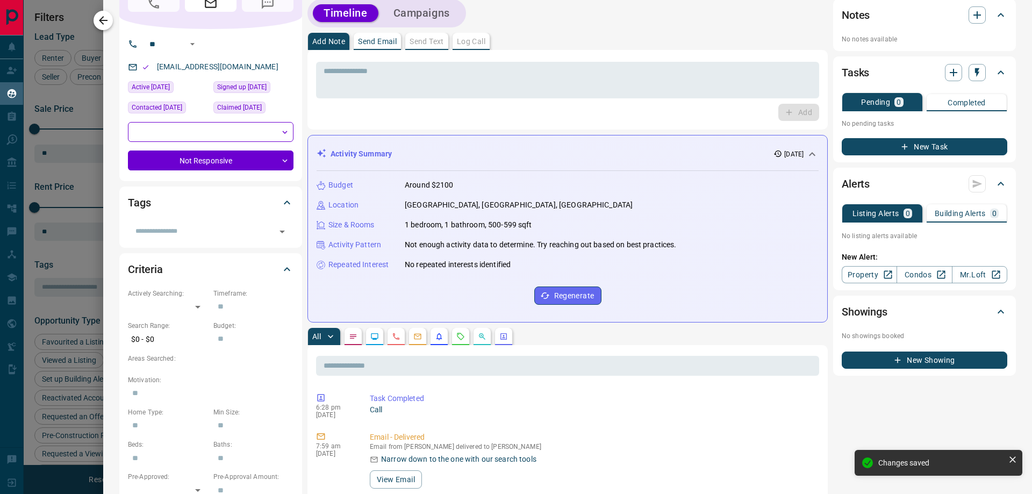
click at [99, 17] on icon "button" at bounding box center [103, 20] width 13 height 13
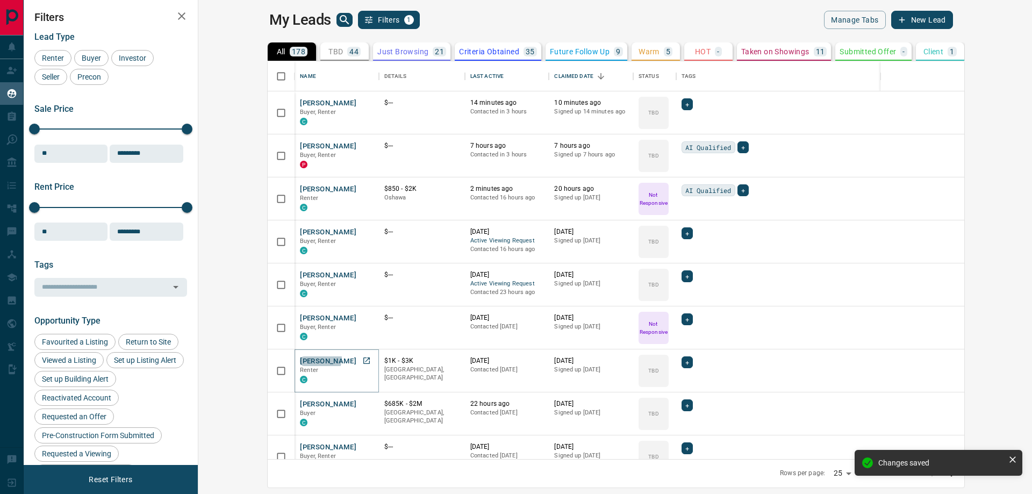
click at [300, 359] on button "[PERSON_NAME]" at bounding box center [328, 361] width 56 height 10
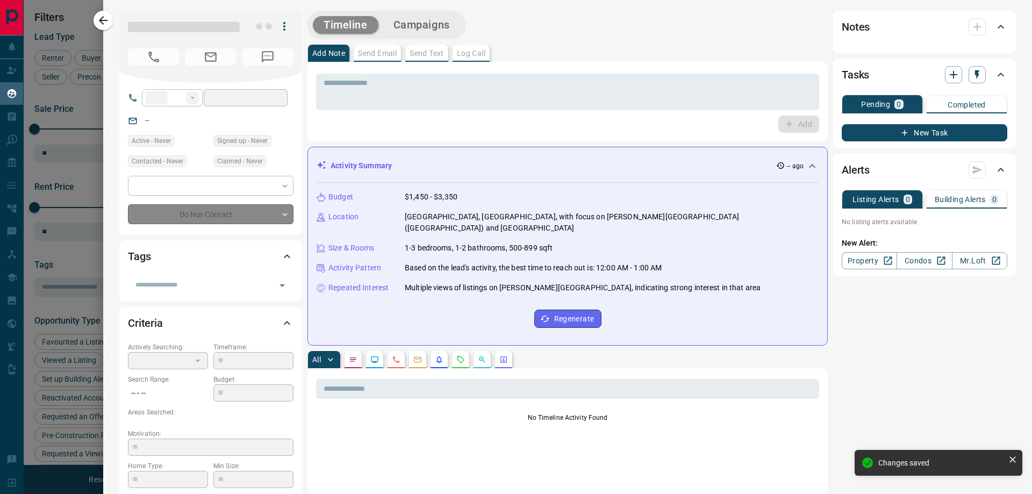
type input "**"
type input "**********"
type input "**"
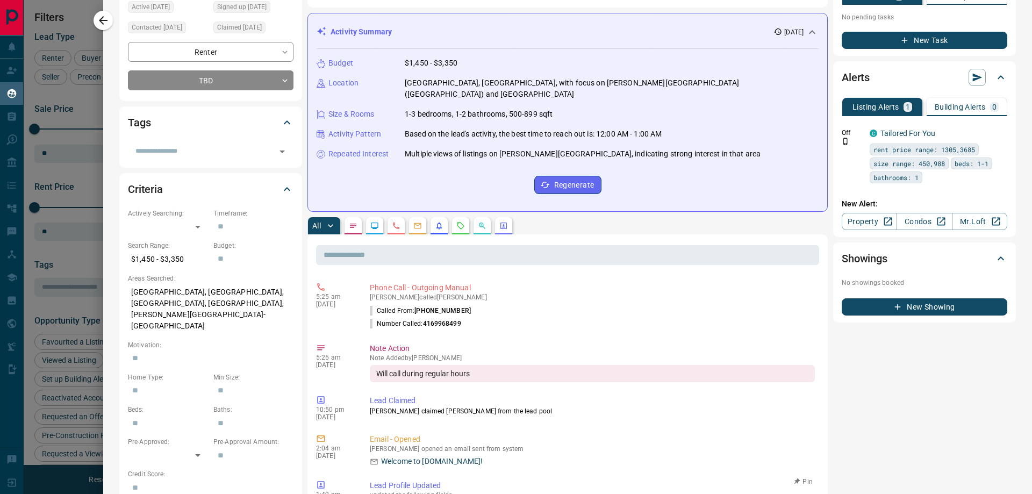
scroll to position [0, 0]
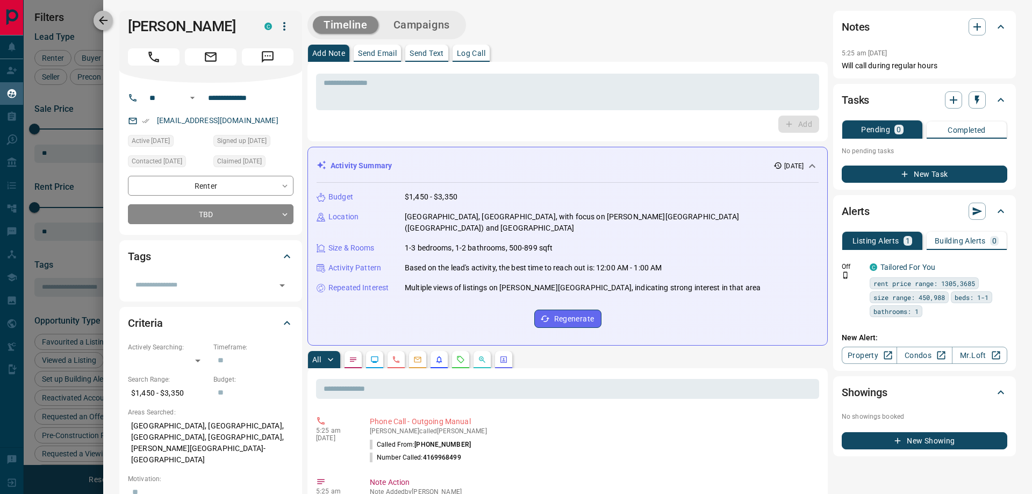
click at [103, 20] on icon "button" at bounding box center [103, 20] width 9 height 9
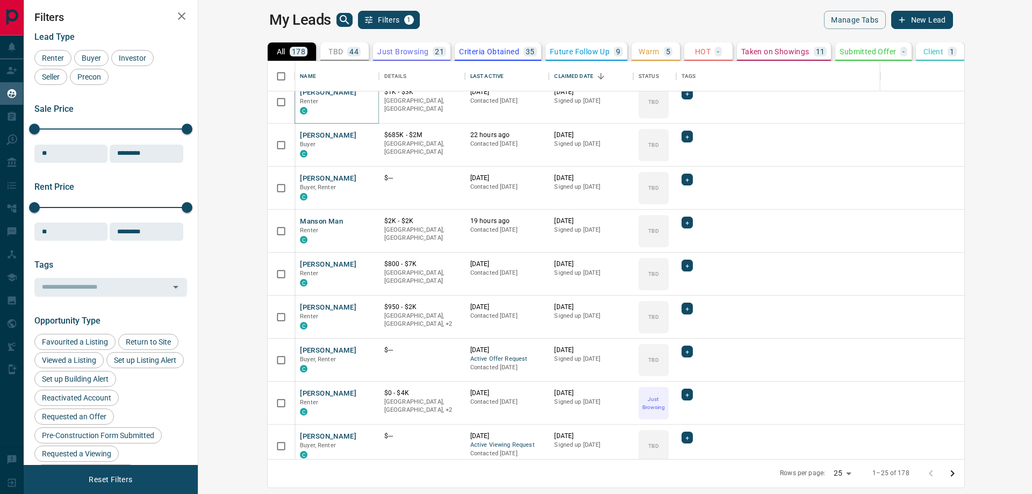
scroll to position [323, 0]
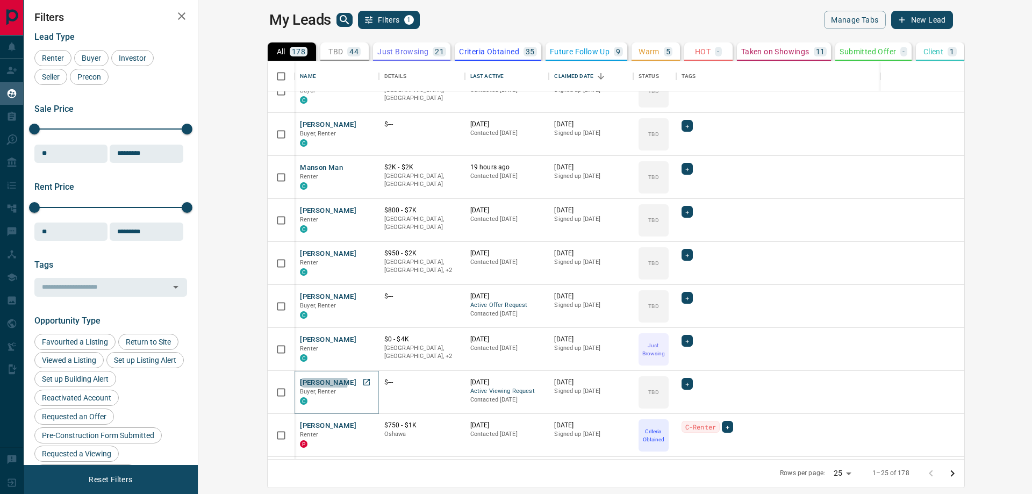
click at [300, 382] on button "[PERSON_NAME]" at bounding box center [328, 383] width 56 height 10
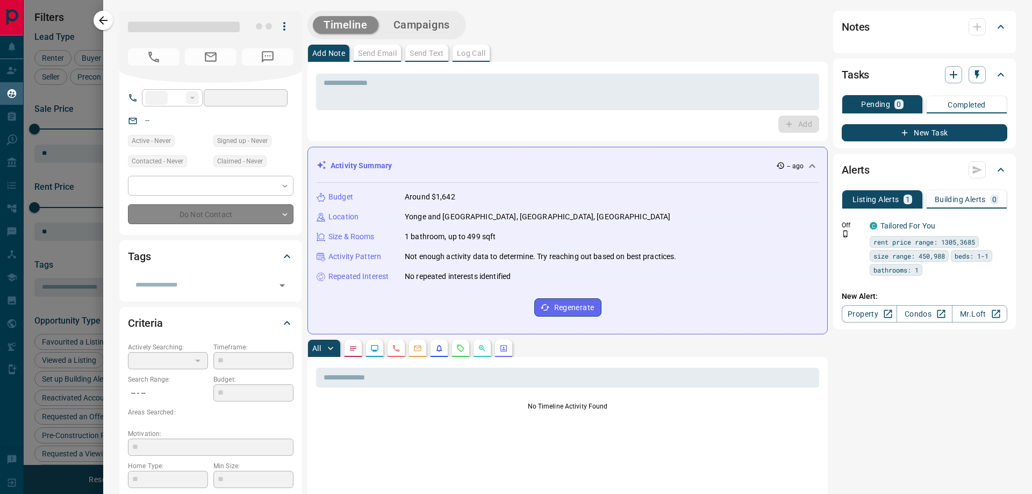
type input "**"
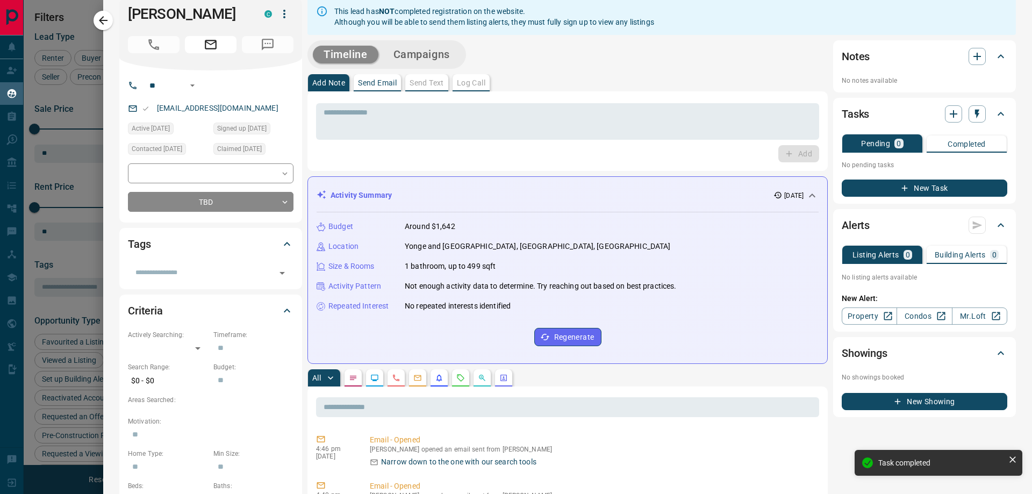
scroll to position [0, 0]
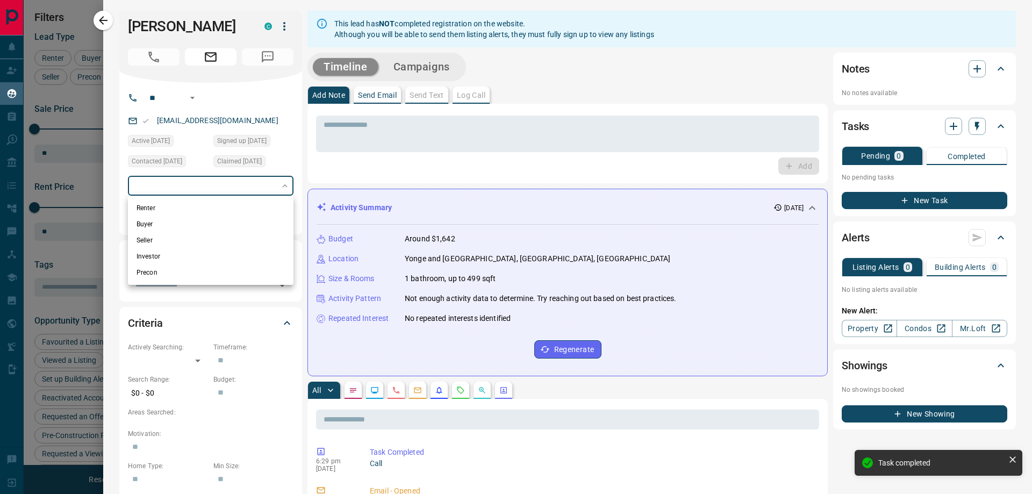
click at [227, 192] on body "Lead Transfers Claim Leads My Leads Tasks Opportunities Deals Campaigns Automat…" at bounding box center [516, 240] width 1032 height 481
click at [118, 212] on div at bounding box center [516, 247] width 1032 height 494
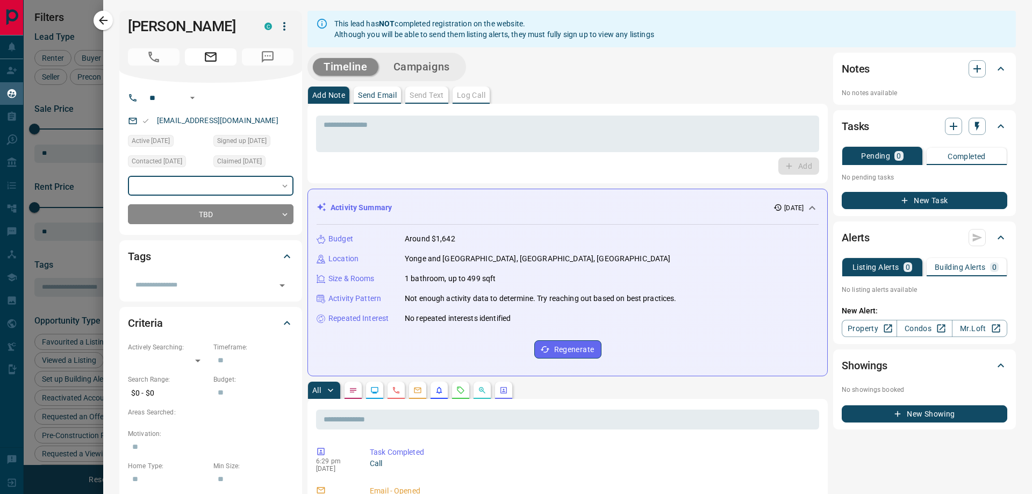
click at [239, 187] on body "Lead Transfers Claim Leads My Leads Tasks Opportunities Deals Campaigns Automat…" at bounding box center [516, 240] width 1032 height 481
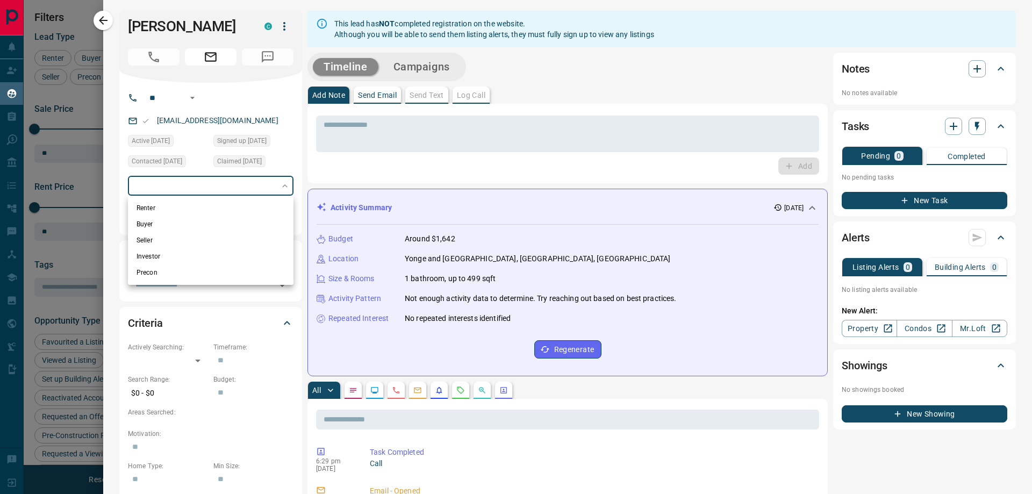
click at [110, 192] on div at bounding box center [516, 247] width 1032 height 494
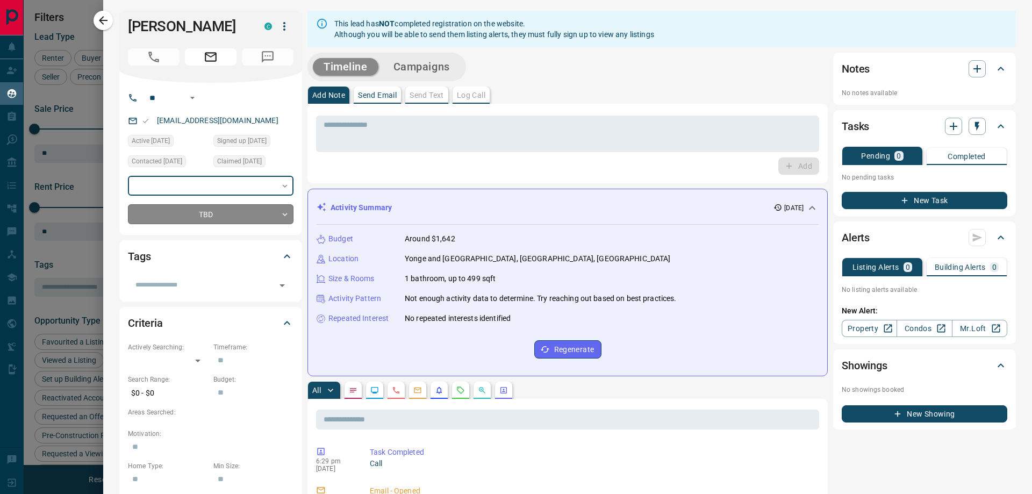
click at [153, 217] on body "Lead Transfers Claim Leads My Leads Tasks Opportunities Deals Campaigns Automat…" at bounding box center [516, 240] width 1032 height 481
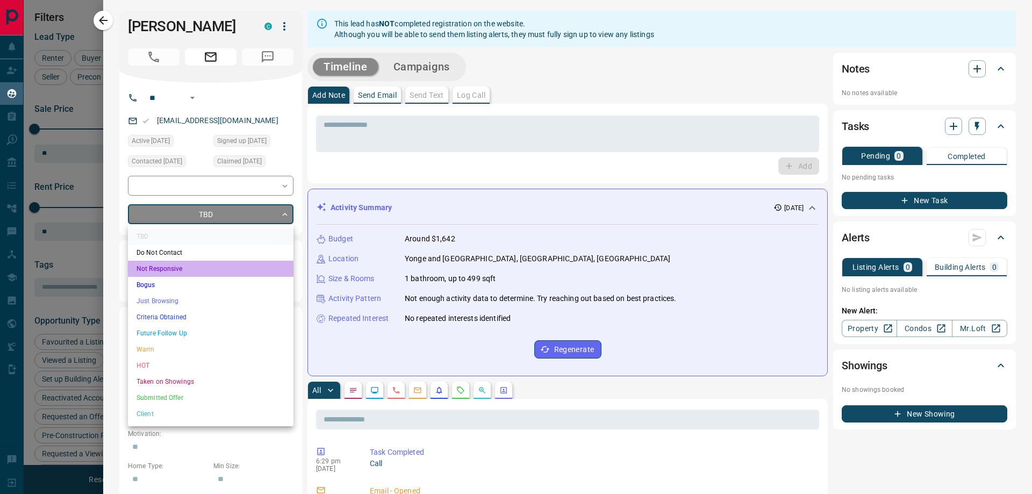
click at [162, 274] on li "Not Responsive" at bounding box center [211, 269] width 166 height 16
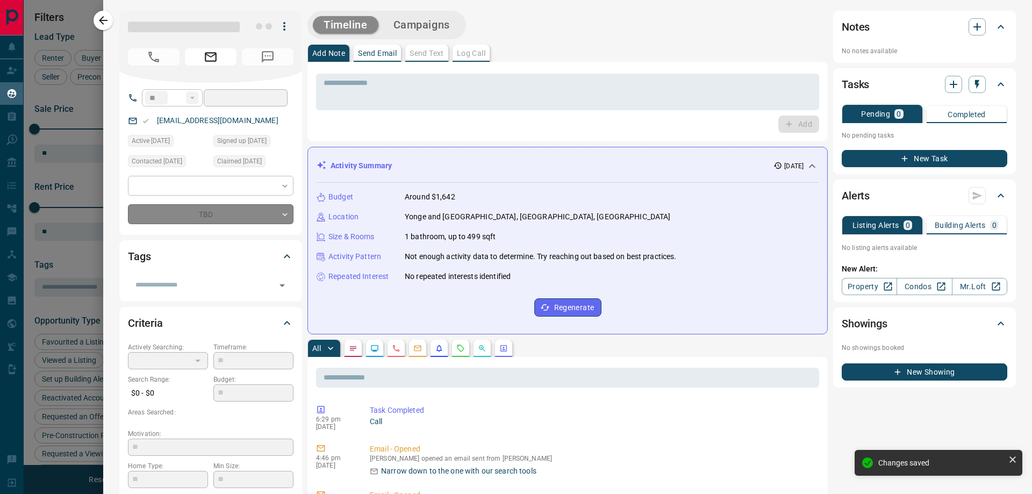
type input "*"
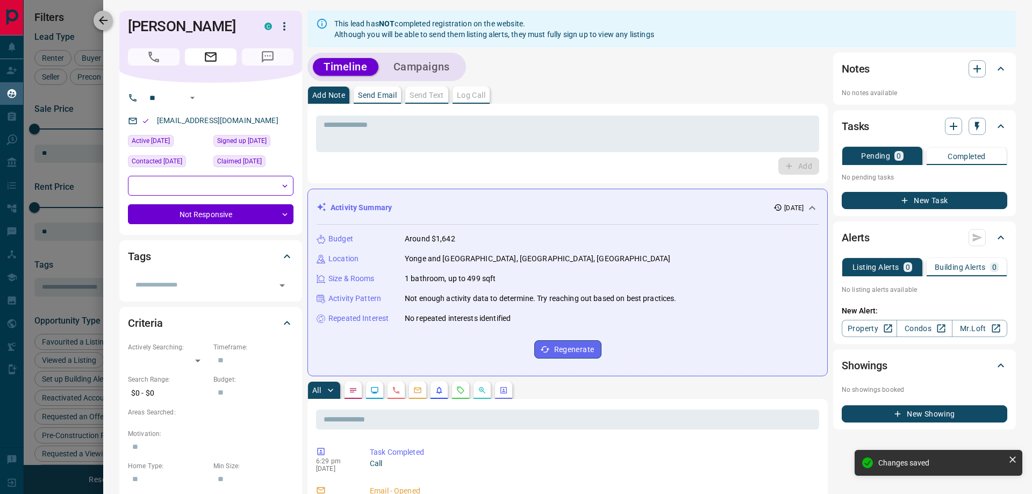
click at [106, 20] on icon "button" at bounding box center [103, 20] width 9 height 9
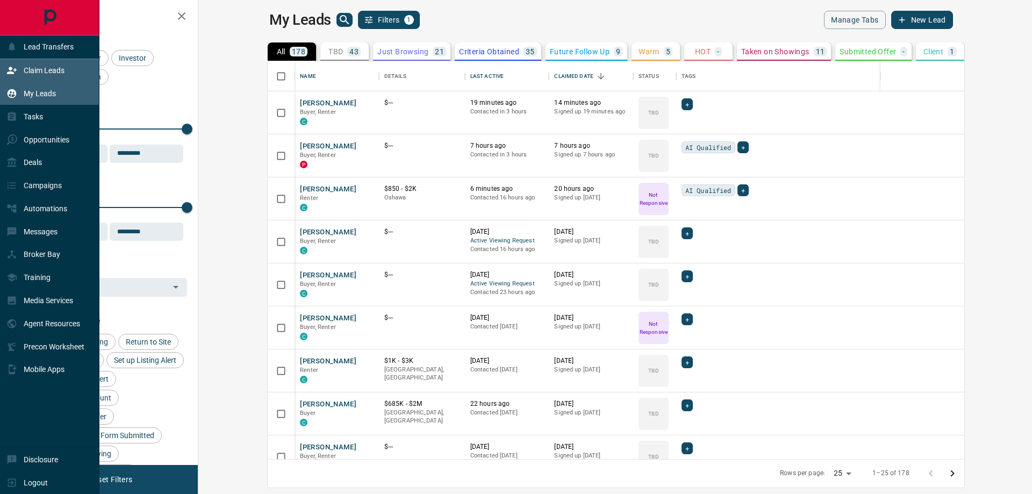
click at [34, 71] on p "Claim Leads" at bounding box center [44, 70] width 41 height 9
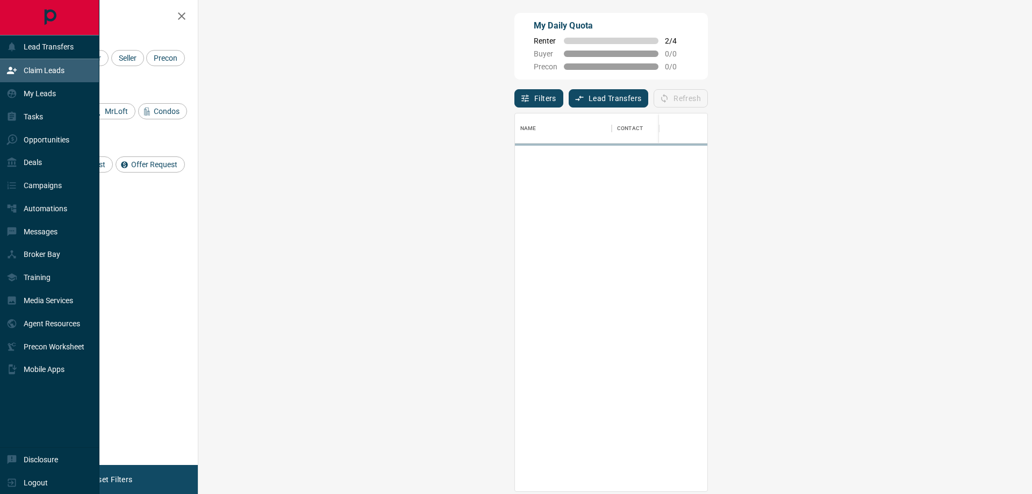
scroll to position [370, 803]
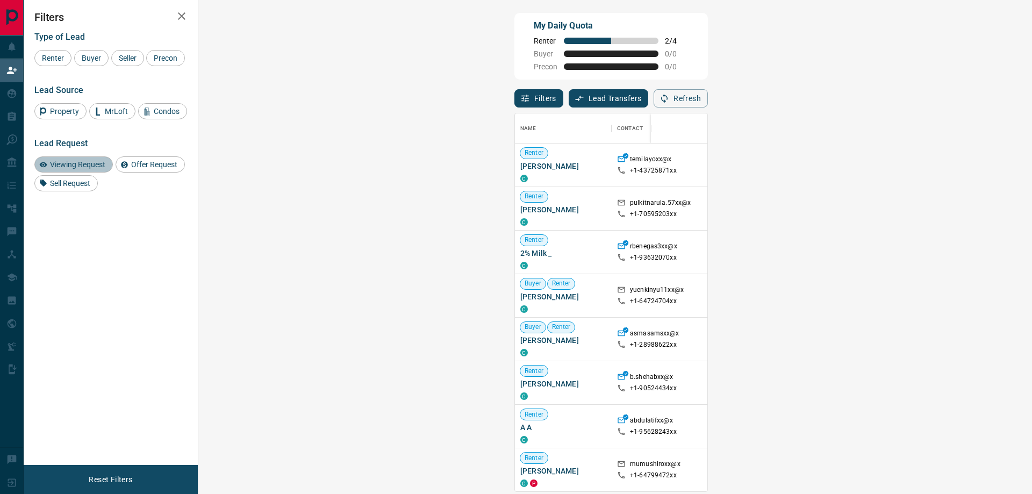
click at [92, 169] on span "Viewing Request" at bounding box center [77, 164] width 63 height 9
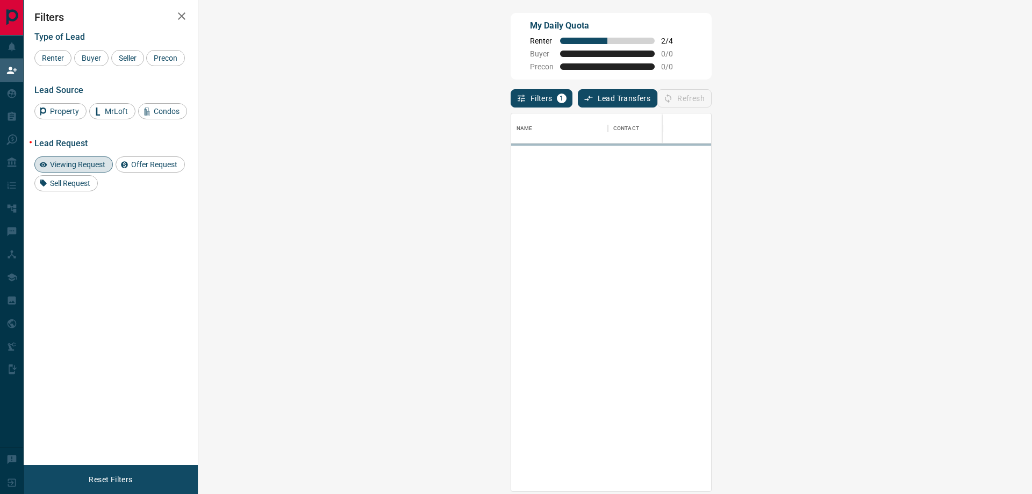
click at [184, 11] on icon "button" at bounding box center [181, 16] width 13 height 13
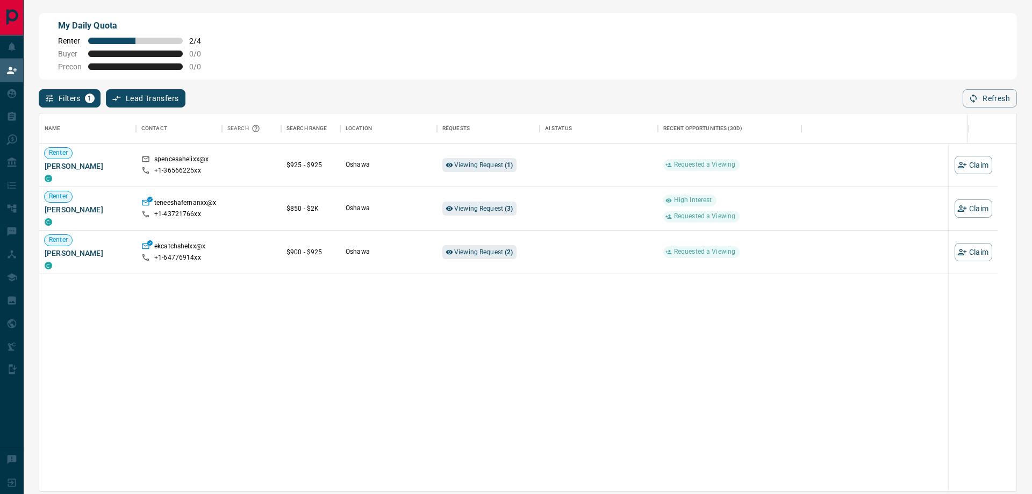
scroll to position [370, 969]
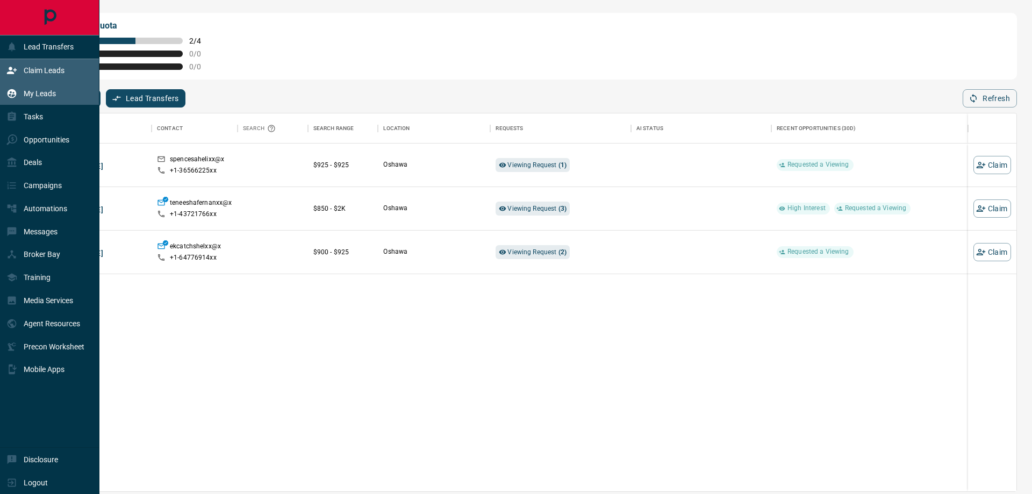
click at [41, 98] on div "My Leads" at bounding box center [30, 94] width 49 height 18
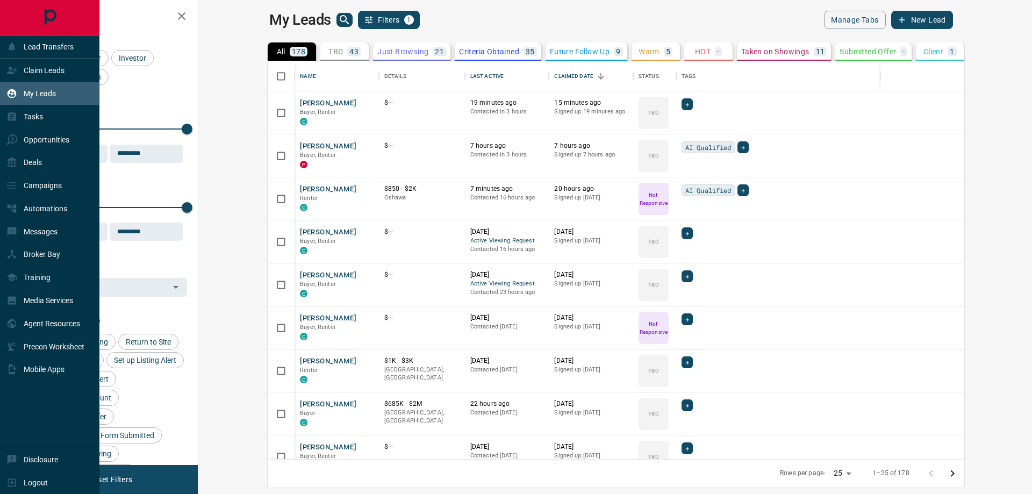
scroll to position [390, 821]
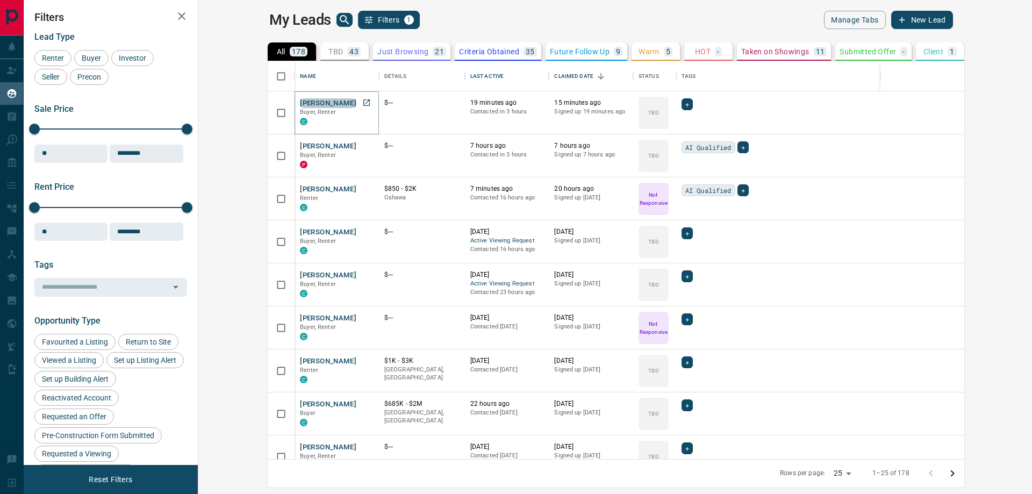
click at [300, 104] on button "[PERSON_NAME]" at bounding box center [328, 103] width 56 height 10
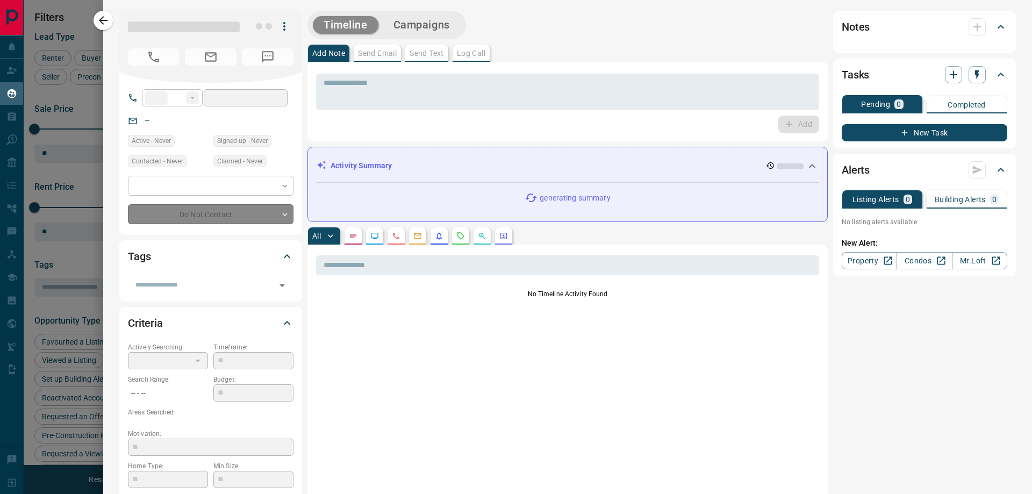
type input "**"
type input "**********"
type input "**"
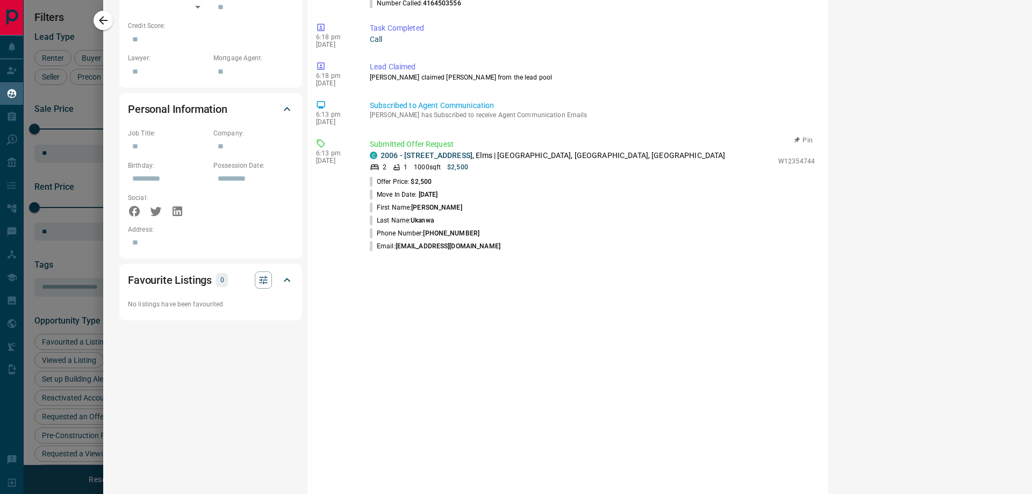
scroll to position [538, 0]
click at [101, 16] on icon "button" at bounding box center [103, 20] width 13 height 13
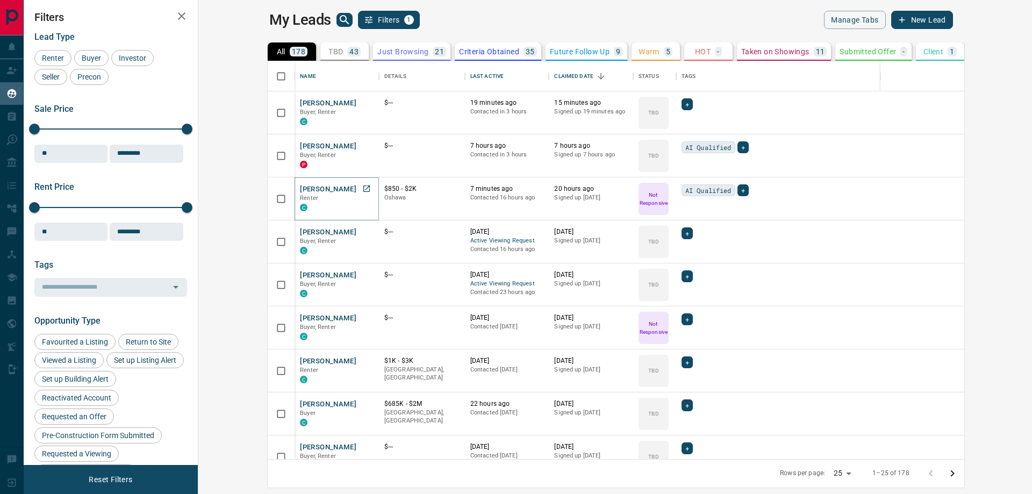
click at [300, 184] on button "[PERSON_NAME]" at bounding box center [328, 189] width 56 height 10
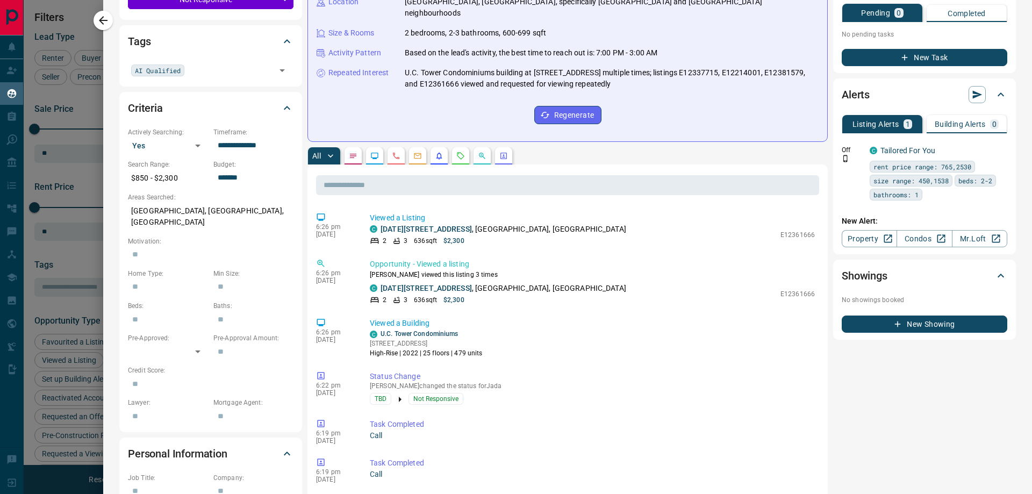
scroll to position [0, 0]
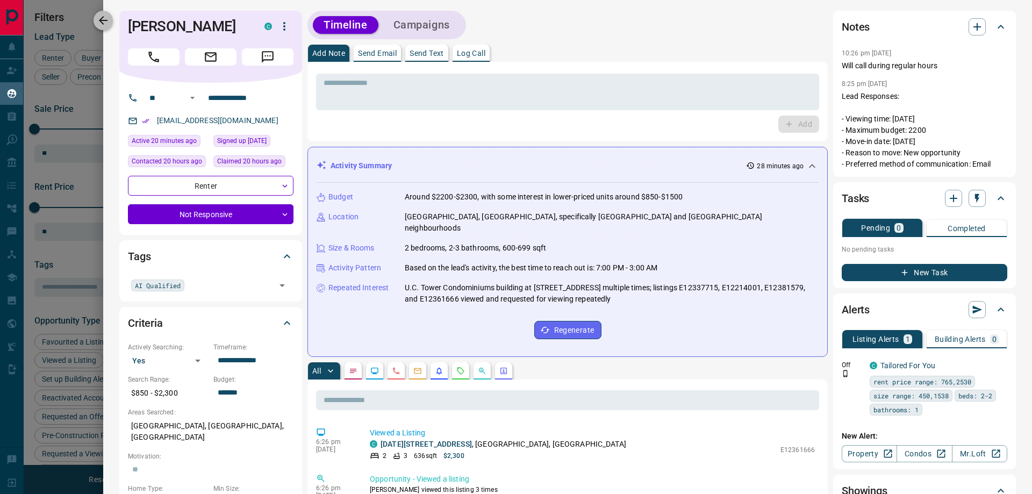
click at [97, 21] on icon "button" at bounding box center [103, 20] width 13 height 13
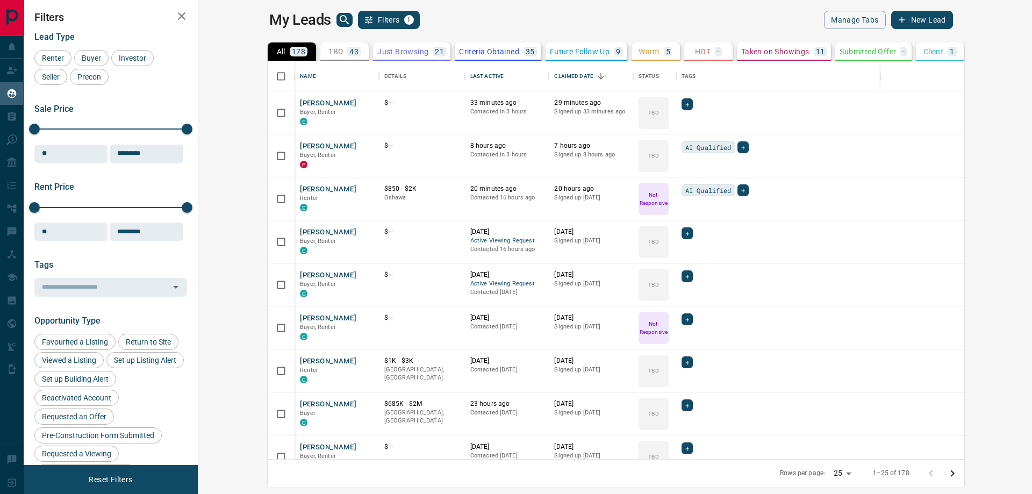
click at [373, 59] on button "Just Browsing 21" at bounding box center [411, 51] width 77 height 18
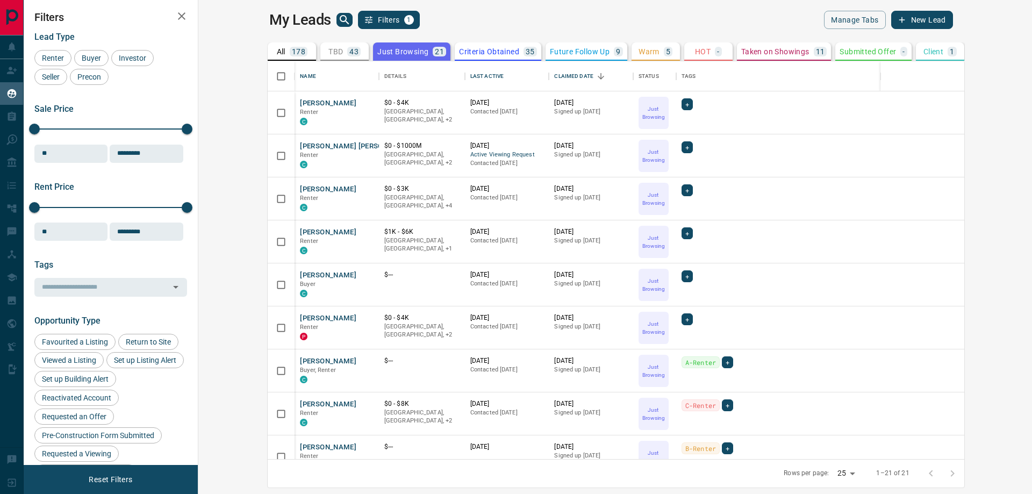
click at [550, 49] on p "Future Follow Up" at bounding box center [580, 52] width 60 height 8
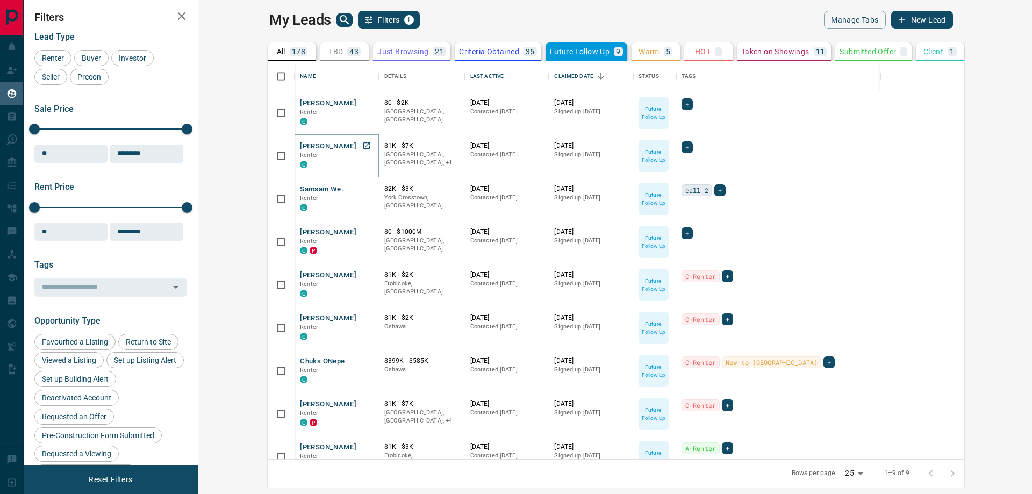
click at [300, 145] on button "[PERSON_NAME]" at bounding box center [328, 146] width 56 height 10
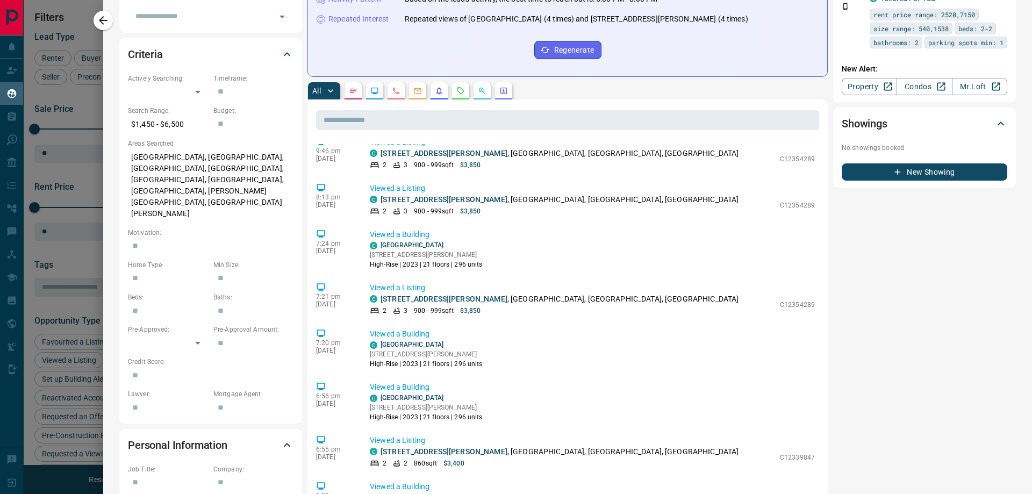
scroll to position [269, 0]
click at [111, 21] on button "button" at bounding box center [103, 20] width 19 height 19
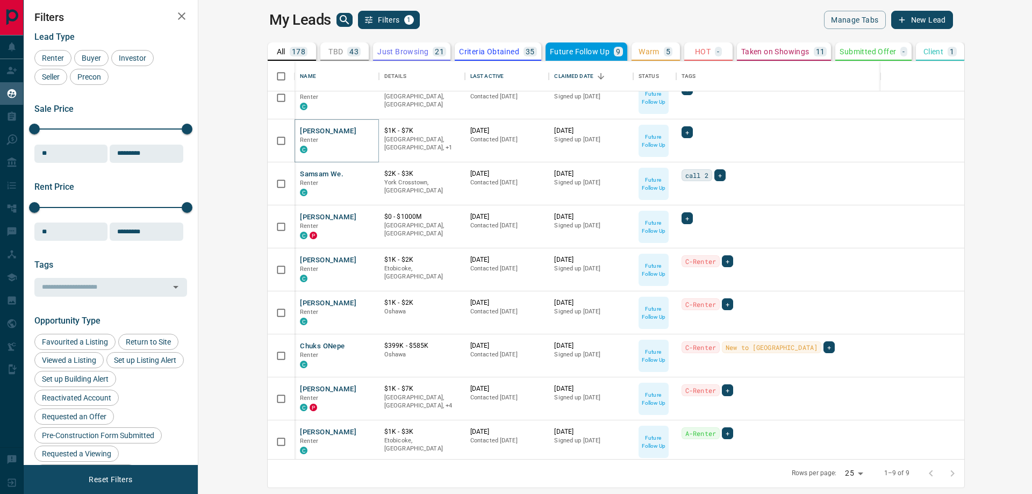
scroll to position [19, 0]
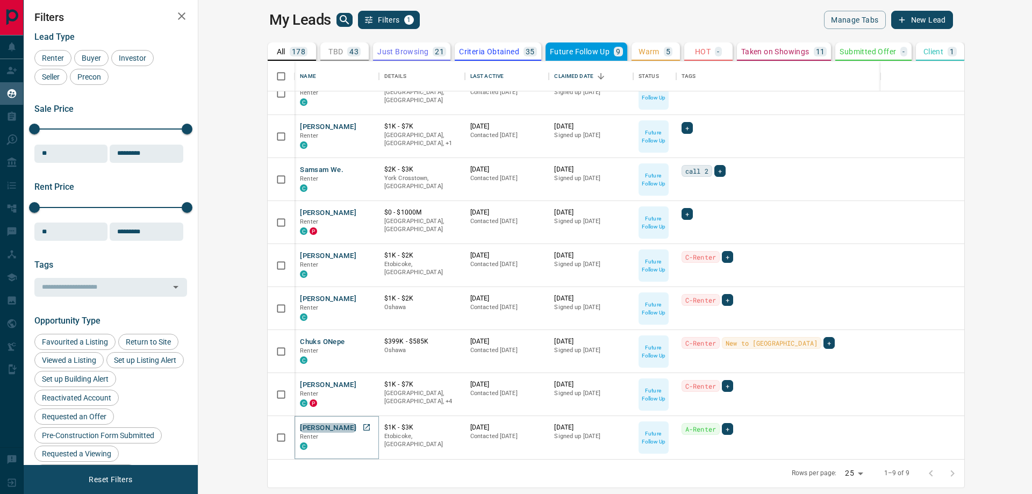
click at [300, 427] on button "[PERSON_NAME]" at bounding box center [328, 428] width 56 height 10
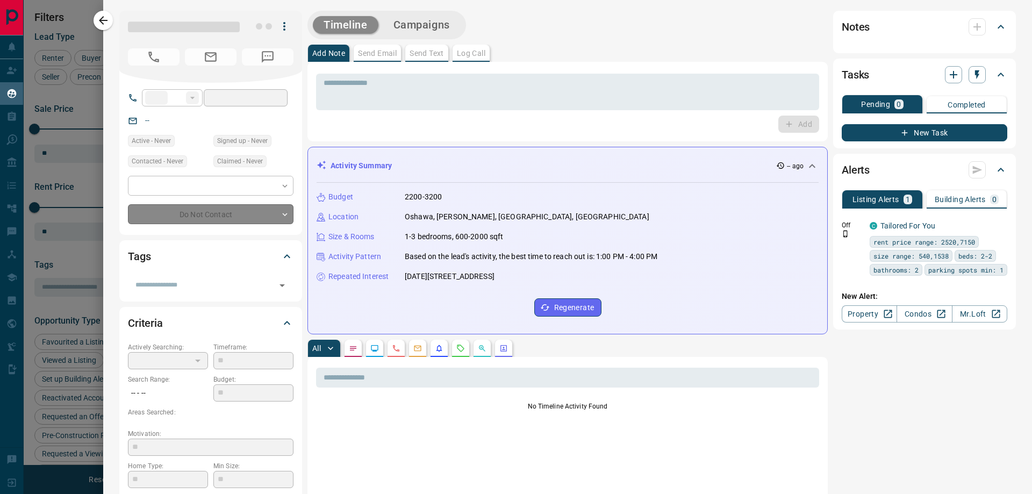
type input "**"
type input "**********"
type input "*"
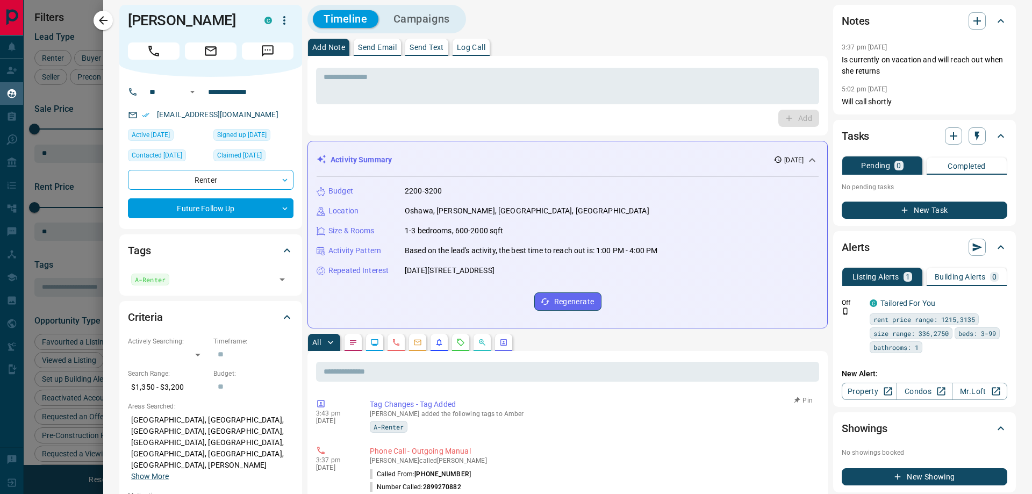
scroll to position [0, 0]
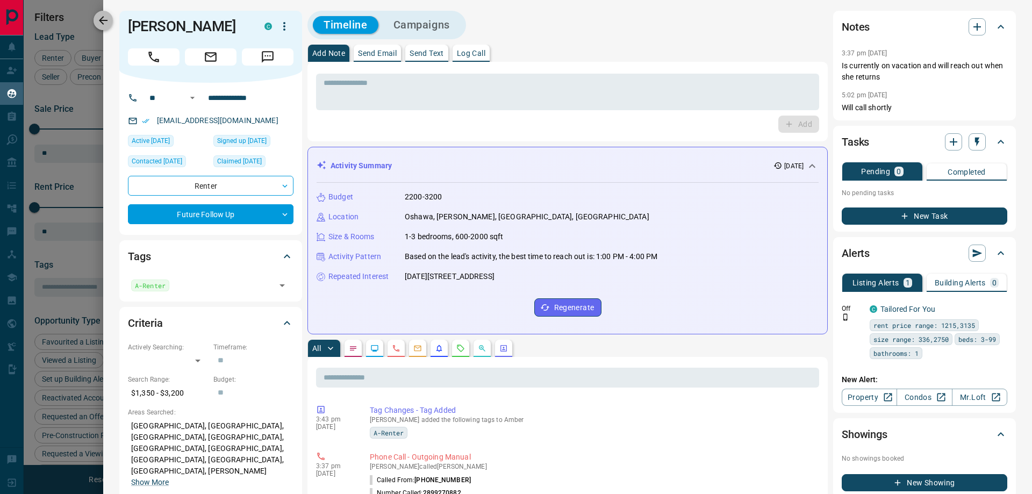
click at [109, 23] on icon "button" at bounding box center [103, 20] width 13 height 13
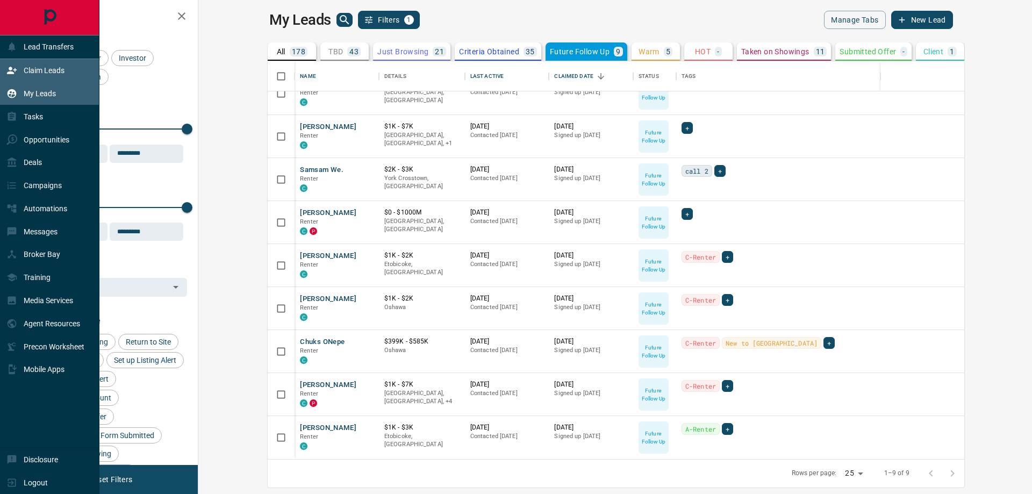
click at [50, 73] on p "Claim Leads" at bounding box center [44, 70] width 41 height 9
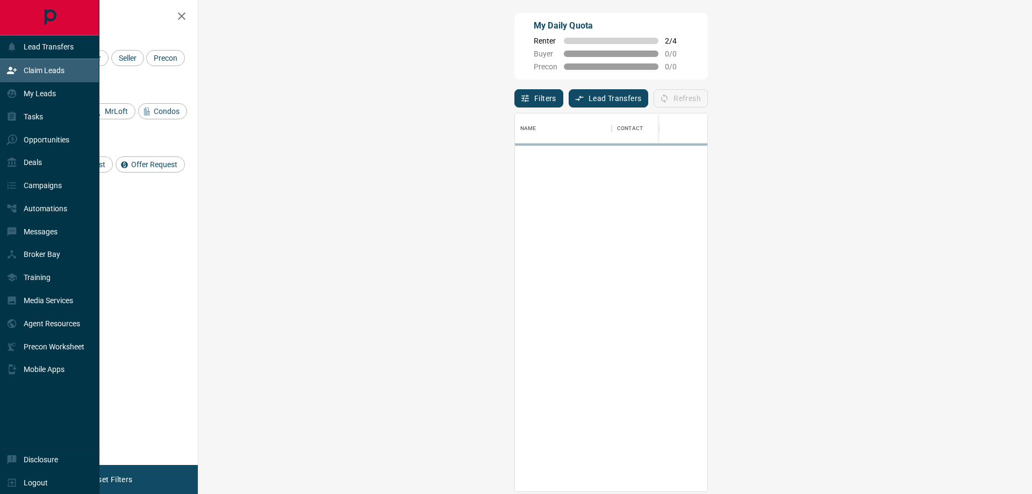
scroll to position [370, 803]
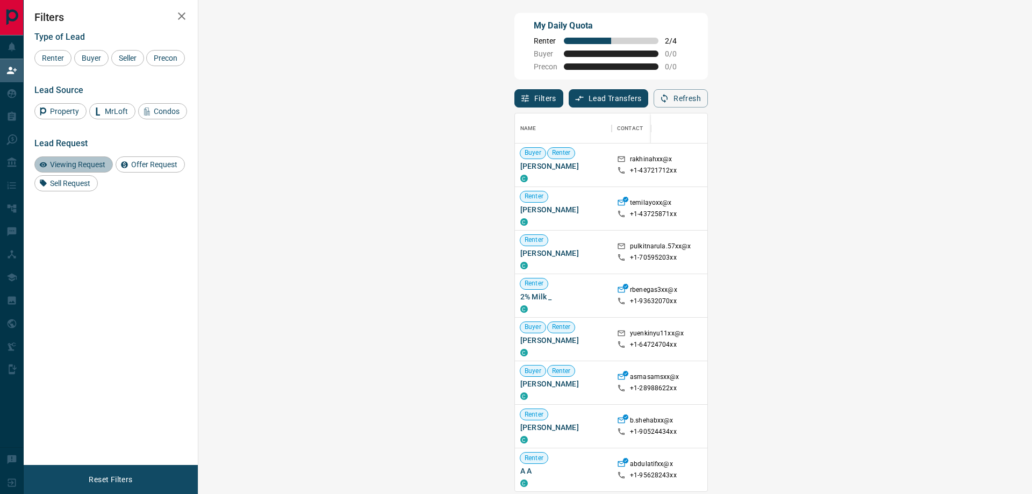
click at [63, 169] on span "Viewing Request" at bounding box center [77, 164] width 63 height 9
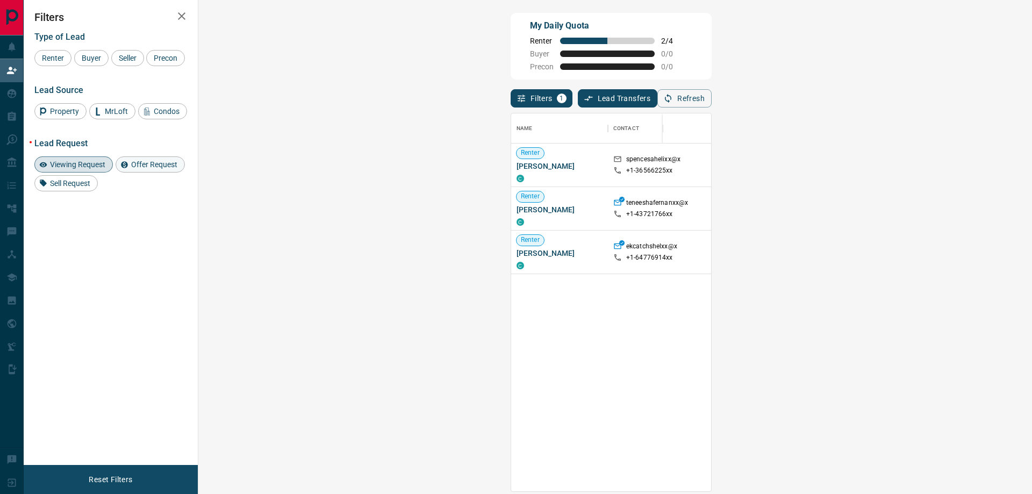
click at [145, 173] on div "Offer Request" at bounding box center [150, 164] width 69 height 16
click at [67, 169] on span "Viewing Request" at bounding box center [77, 164] width 63 height 9
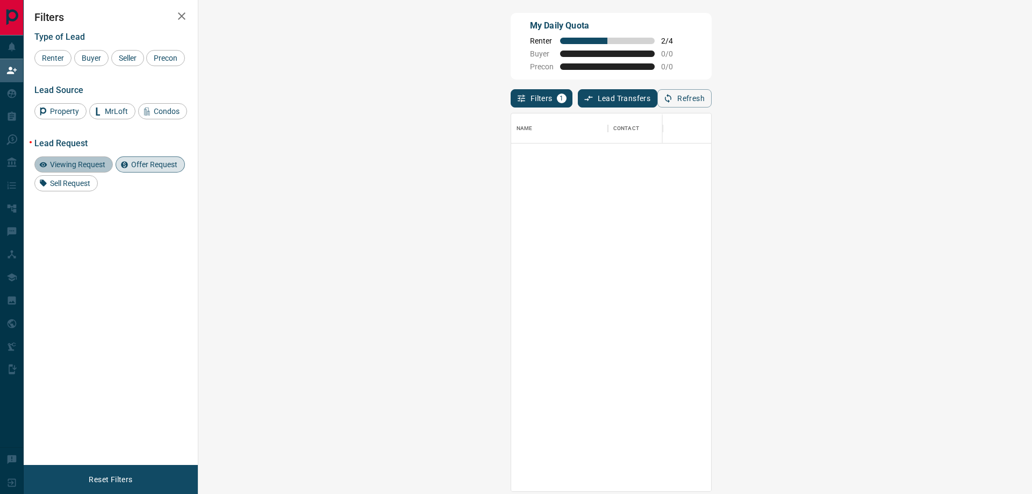
click at [78, 169] on span "Viewing Request" at bounding box center [77, 164] width 63 height 9
click at [140, 173] on div "Offer Request" at bounding box center [150, 164] width 69 height 16
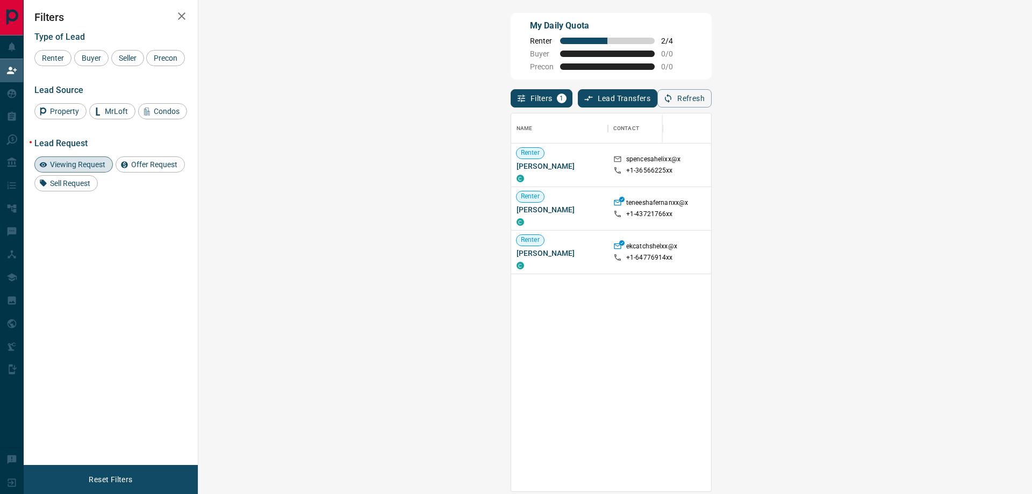
click at [180, 22] on icon "button" at bounding box center [181, 16] width 13 height 13
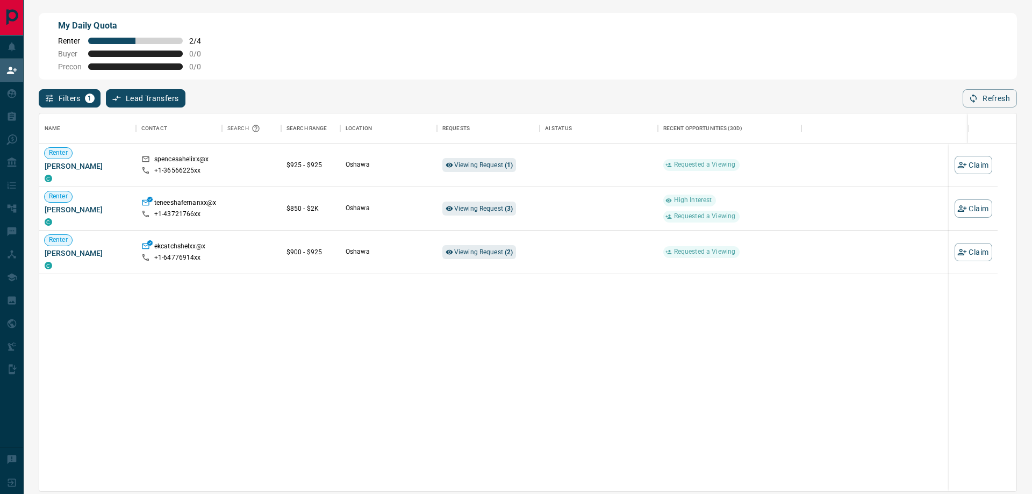
scroll to position [370, 969]
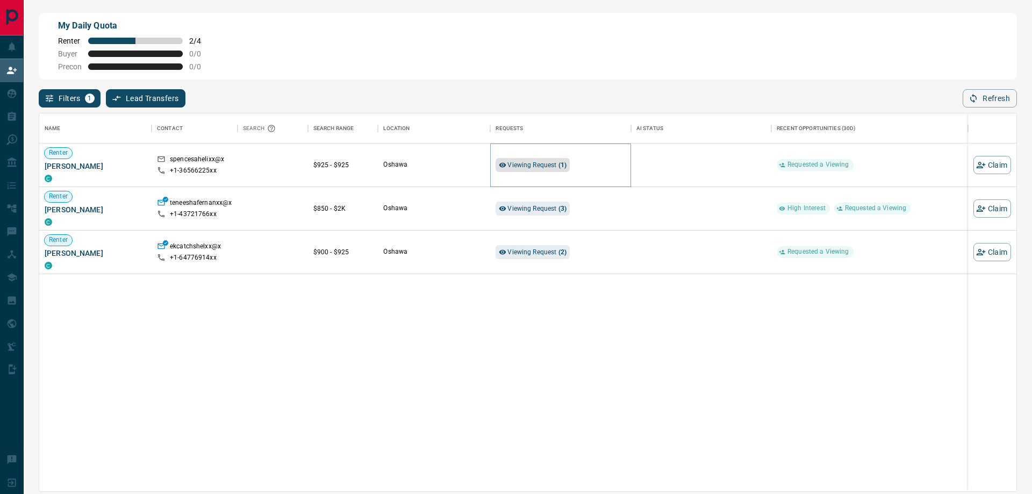
click at [535, 167] on span "Viewing Request ( 1 )" at bounding box center [537, 165] width 59 height 8
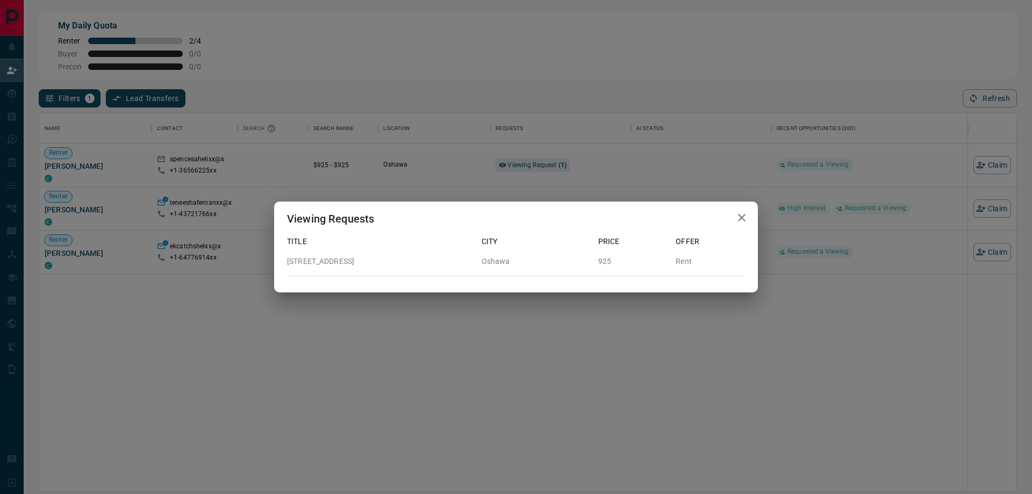
click at [739, 222] on icon "button" at bounding box center [741, 217] width 13 height 13
